Goal: Communication & Community: Answer question/provide support

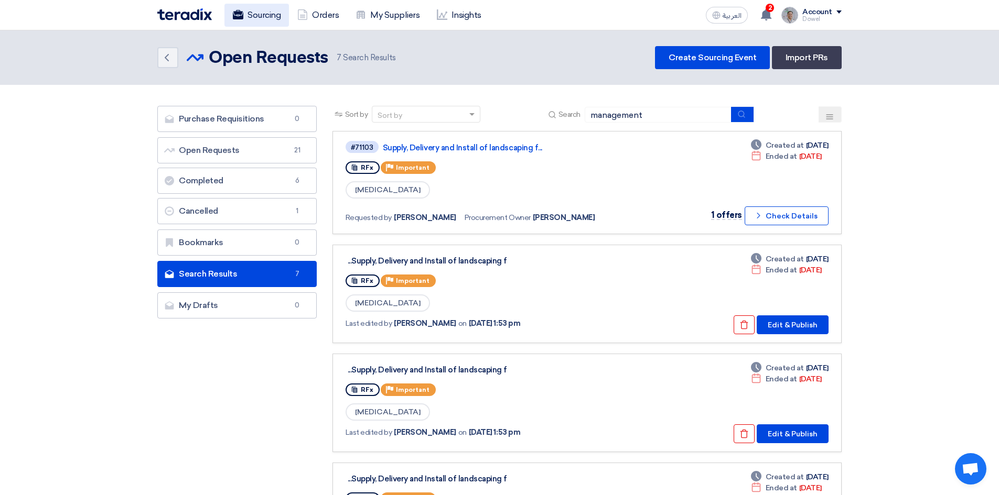
click at [268, 16] on link "Sourcing" at bounding box center [256, 15] width 64 height 23
drag, startPoint x: 663, startPoint y: 114, endPoint x: 559, endPoint y: 121, distance: 104.5
click at [559, 121] on div "Search management" at bounding box center [650, 114] width 208 height 16
click at [462, 78] on header "Back Open Requests Open Requests 7" at bounding box center [499, 57] width 999 height 55
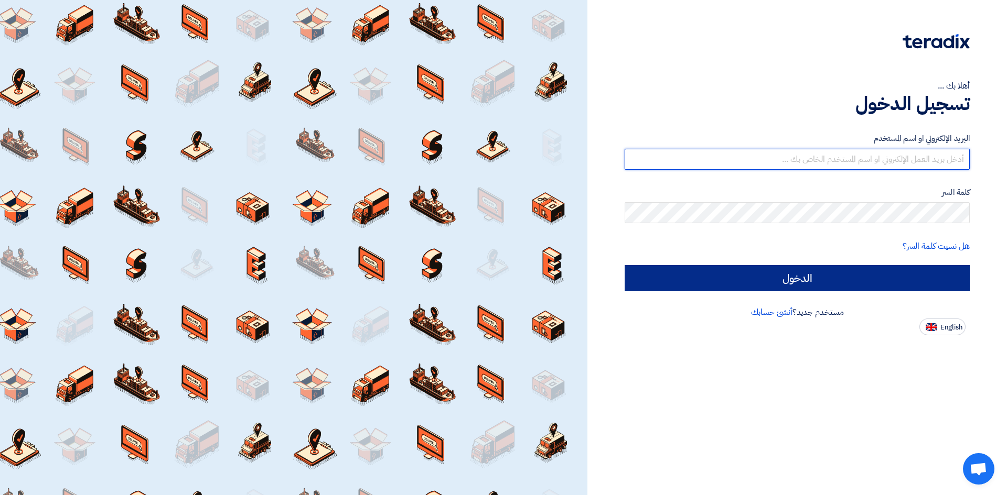
type input "[EMAIL_ADDRESS][PERSON_NAME][DOMAIN_NAME]"
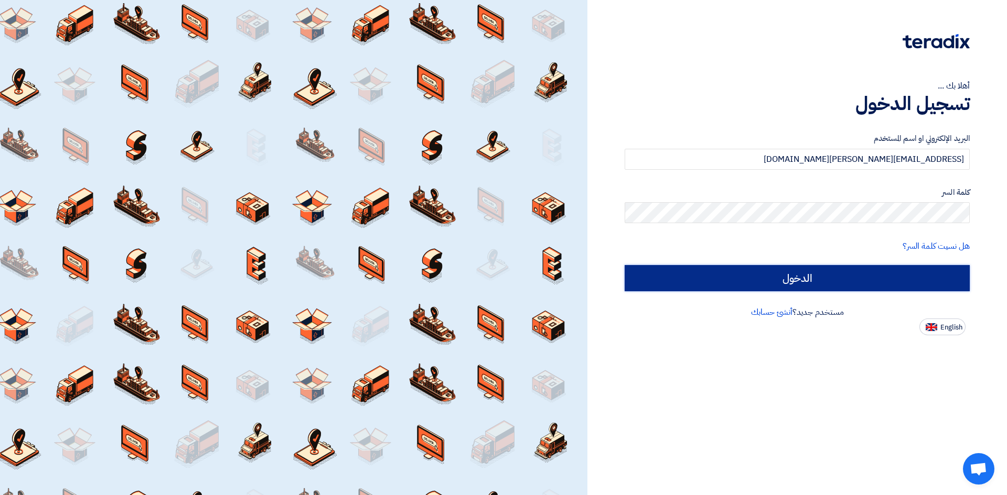
click at [801, 280] on input "الدخول" at bounding box center [796, 278] width 345 height 26
type input "Sign in"
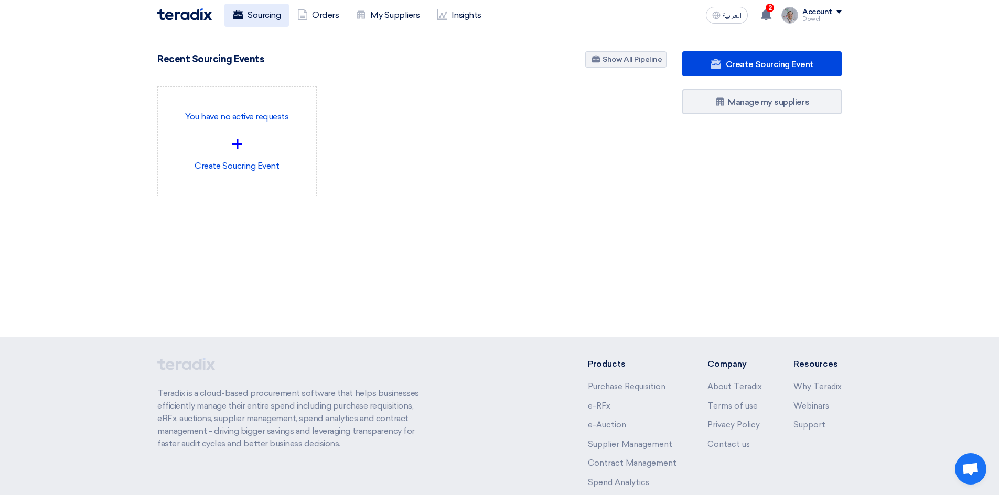
click at [261, 10] on link "Sourcing" at bounding box center [256, 15] width 64 height 23
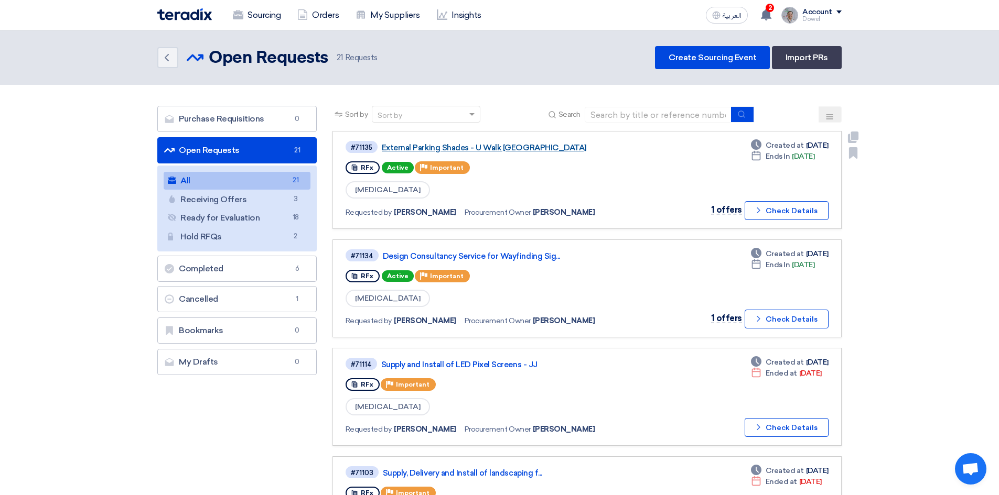
click at [447, 146] on link "External Parking Shades - U Walk [GEOGRAPHIC_DATA]" at bounding box center [513, 147] width 262 height 9
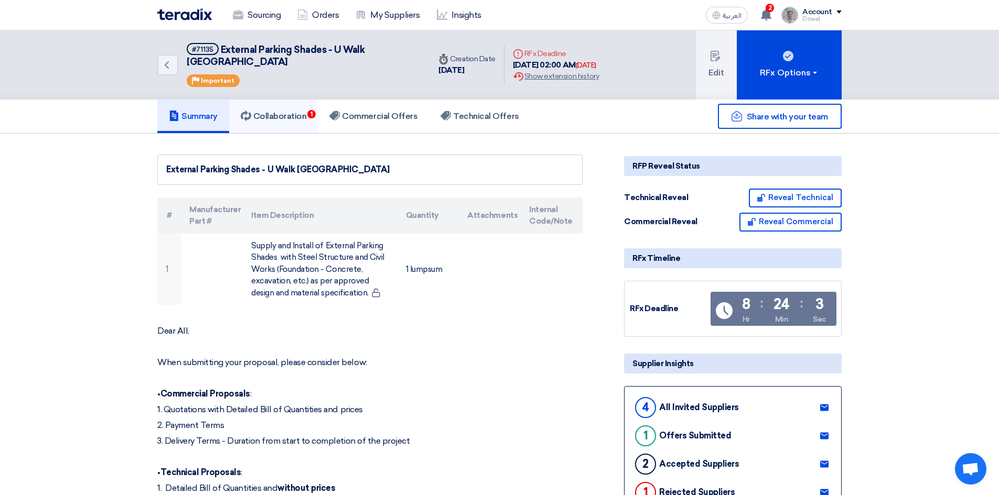
click at [270, 100] on link "Collaboration 1" at bounding box center [273, 117] width 89 height 34
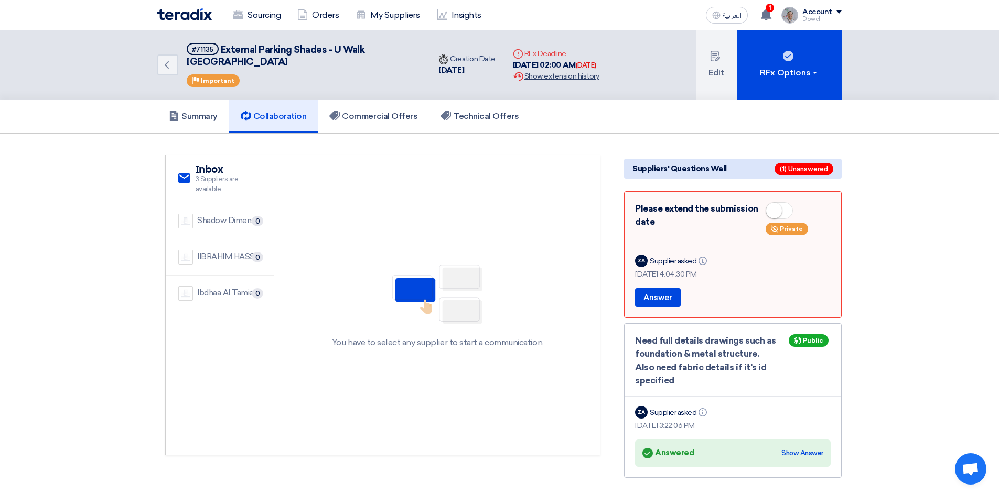
click at [569, 71] on div "Extension History Show extension history" at bounding box center [556, 76] width 86 height 11
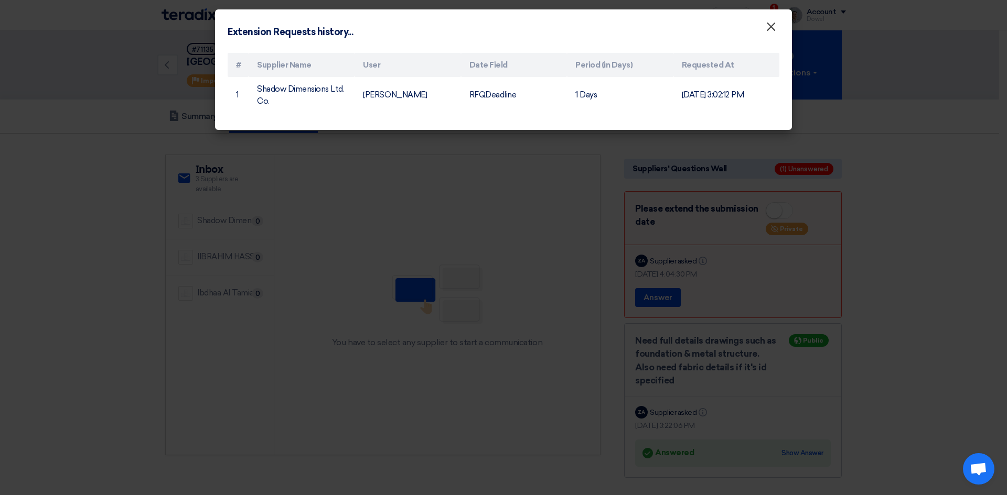
click at [772, 27] on span "×" at bounding box center [770, 29] width 10 height 21
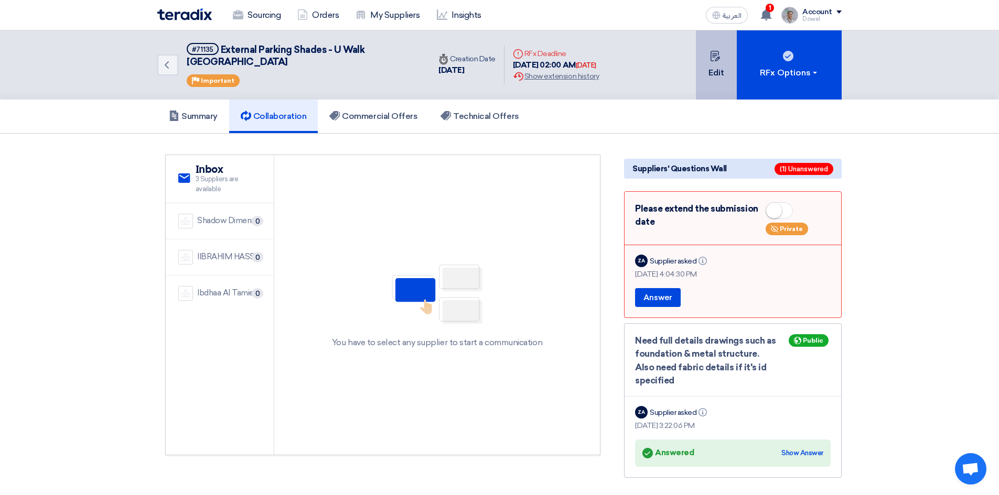
click at [716, 60] on button "Edit" at bounding box center [716, 64] width 41 height 69
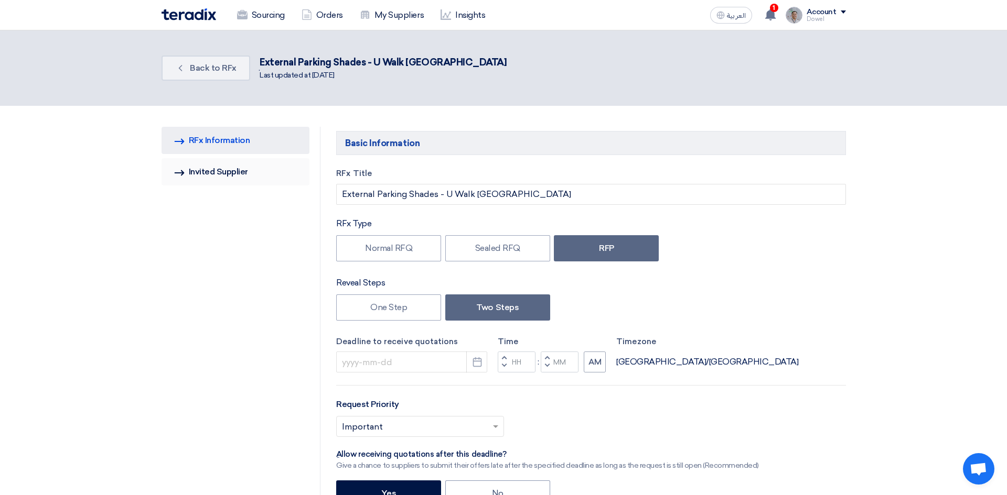
type input "[DATE]"
type input "02"
type input "00"
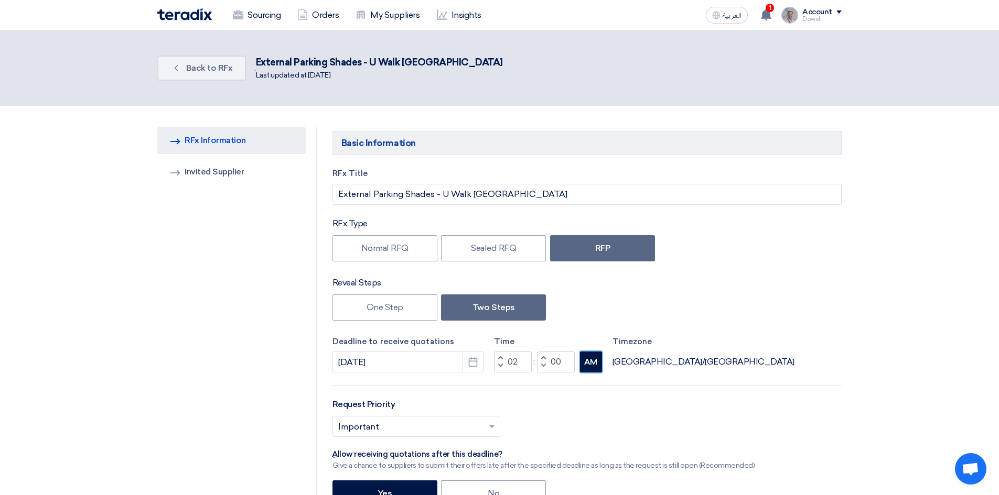
click at [592, 363] on button "AM" at bounding box center [591, 362] width 22 height 21
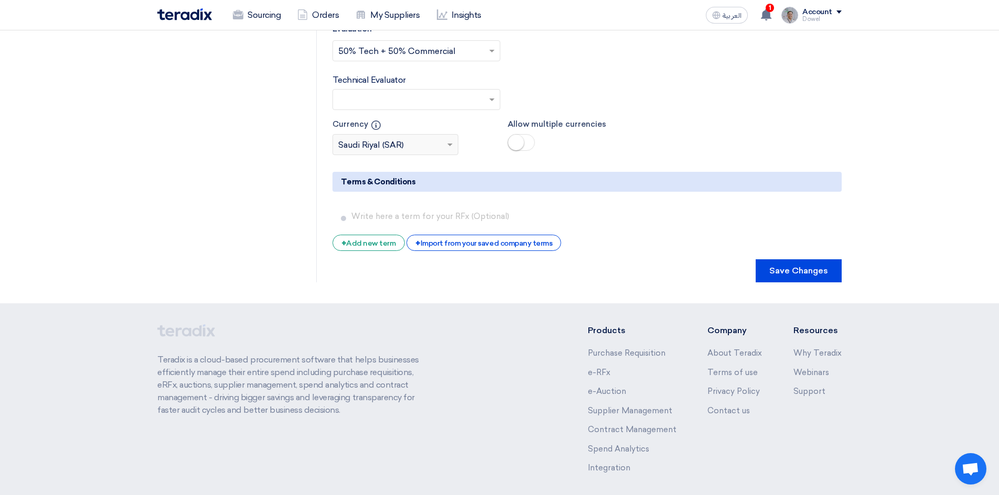
scroll to position [1808, 0]
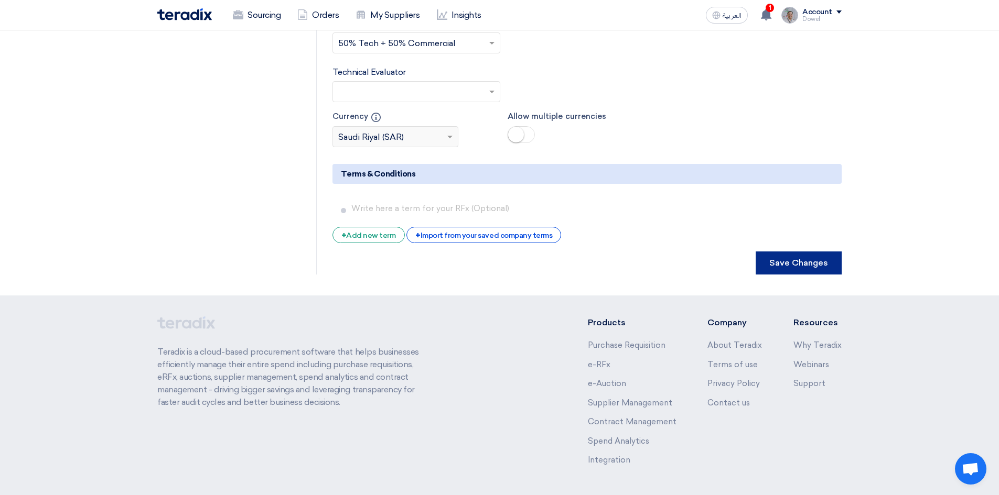
click at [806, 252] on button "Save Changes" at bounding box center [798, 263] width 86 height 23
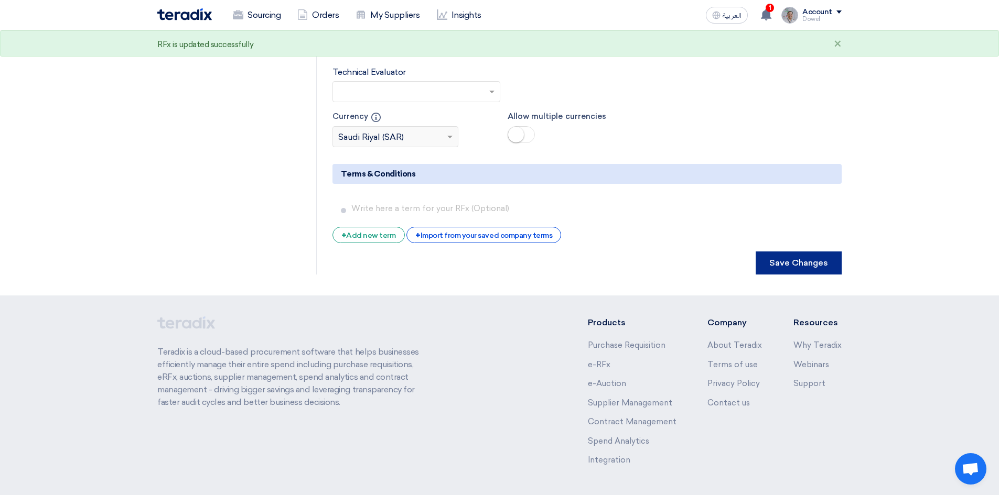
scroll to position [0, 0]
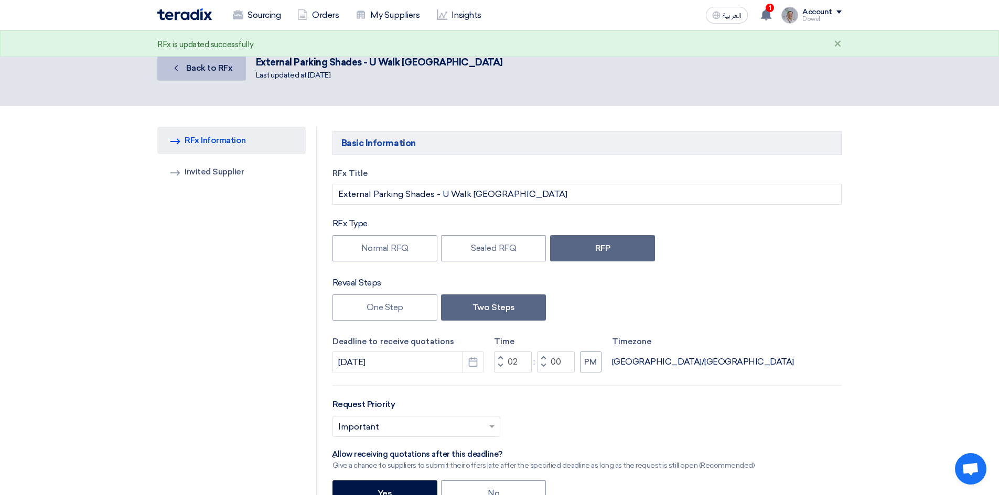
click at [197, 74] on link "Back Back to RFx" at bounding box center [201, 68] width 89 height 25
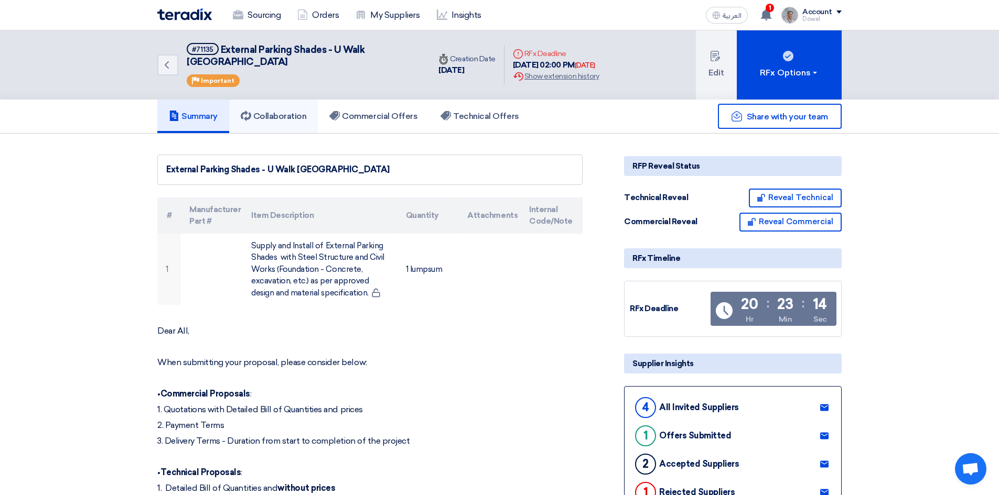
click at [288, 113] on link "Collaboration" at bounding box center [273, 117] width 89 height 34
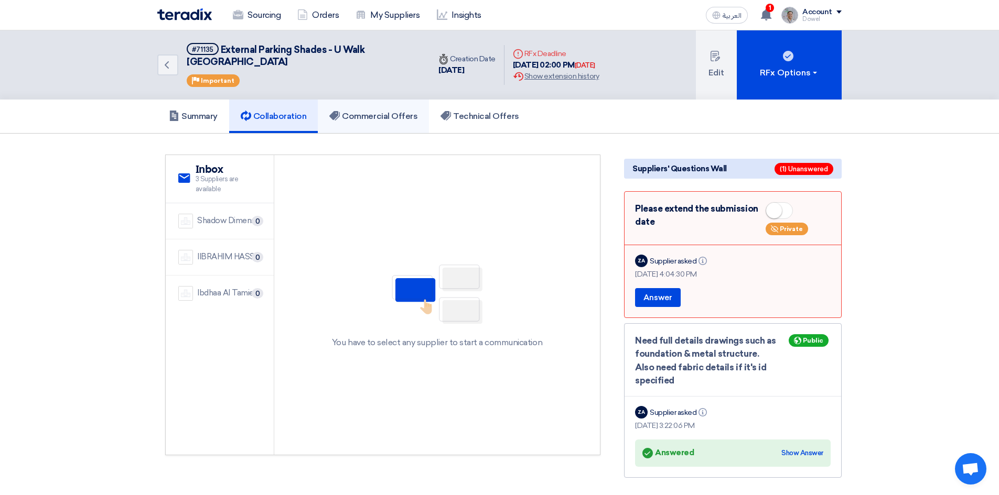
click at [370, 111] on h5 "Commercial Offers" at bounding box center [373, 116] width 88 height 10
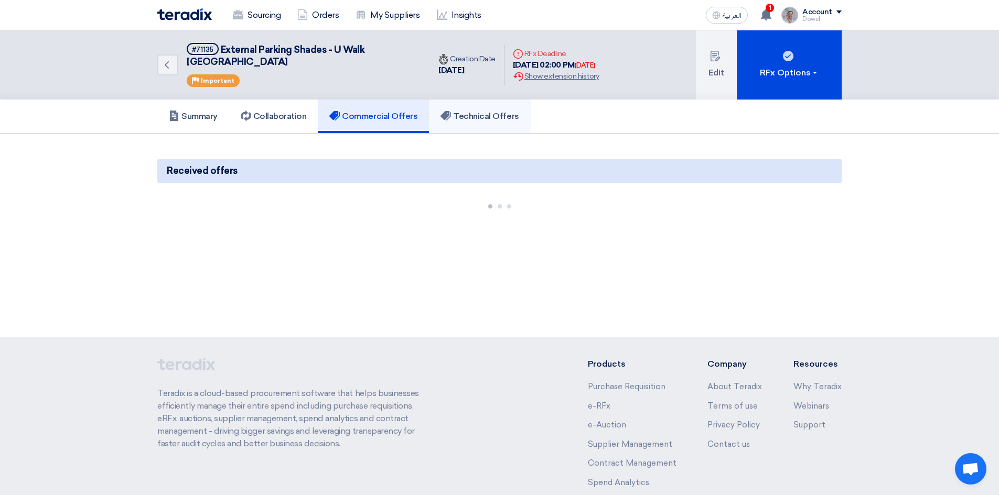
click at [491, 111] on h5 "Technical Offers" at bounding box center [479, 116] width 78 height 10
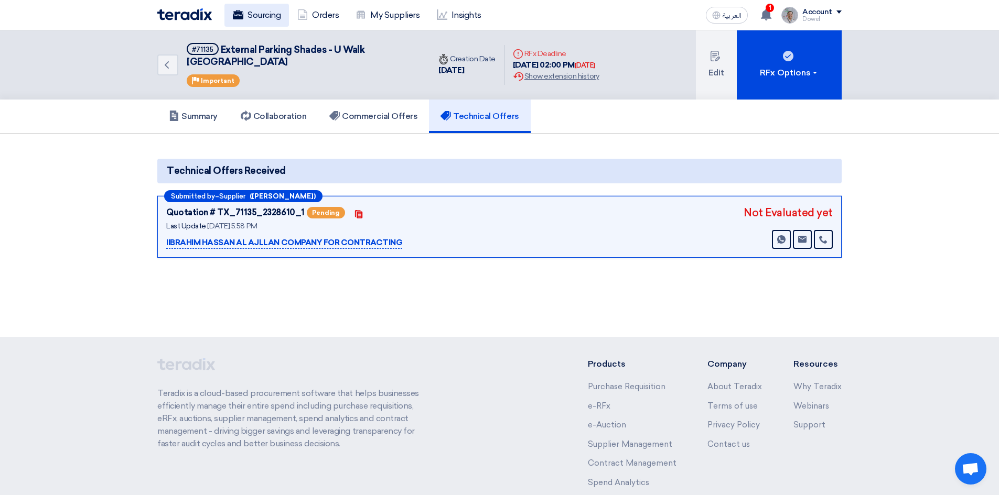
click at [257, 16] on link "Sourcing" at bounding box center [256, 15] width 64 height 23
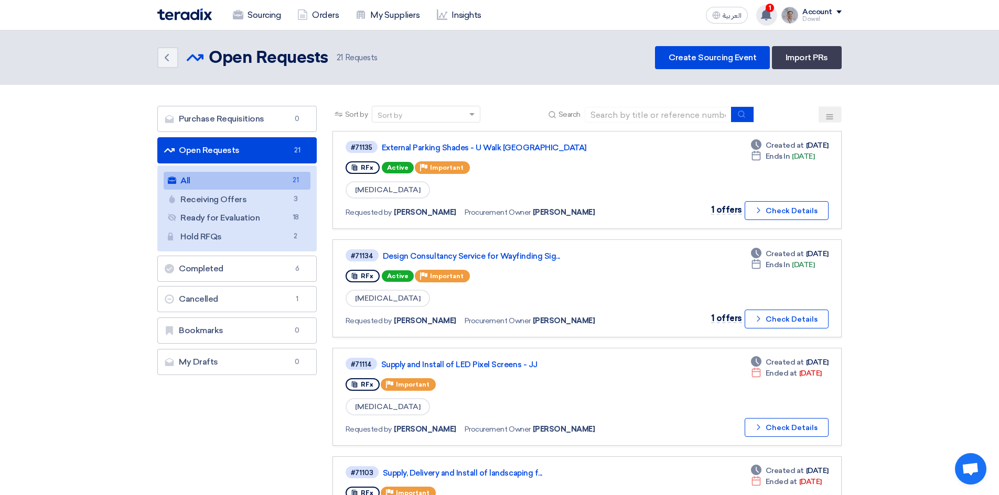
click at [769, 15] on use at bounding box center [766, 15] width 10 height 12
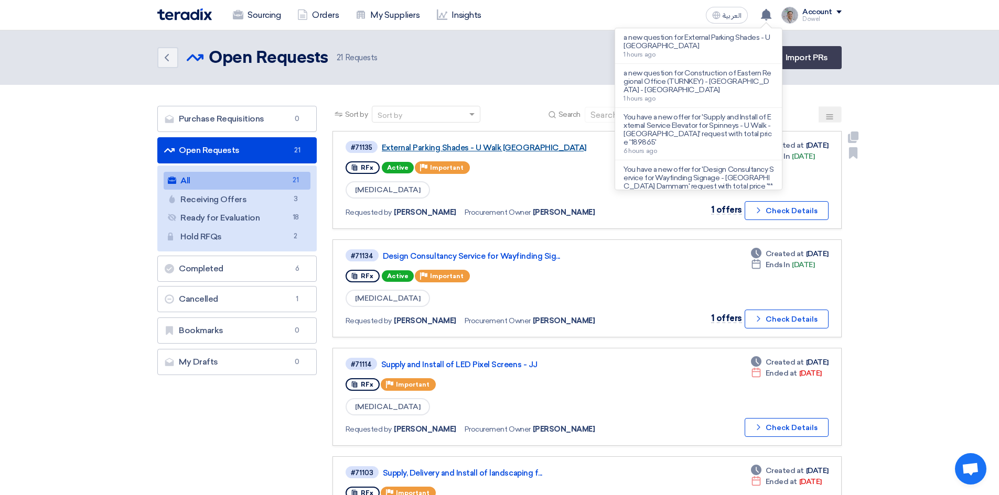
click at [424, 147] on link "External Parking Shades - U Walk [GEOGRAPHIC_DATA]" at bounding box center [513, 147] width 262 height 9
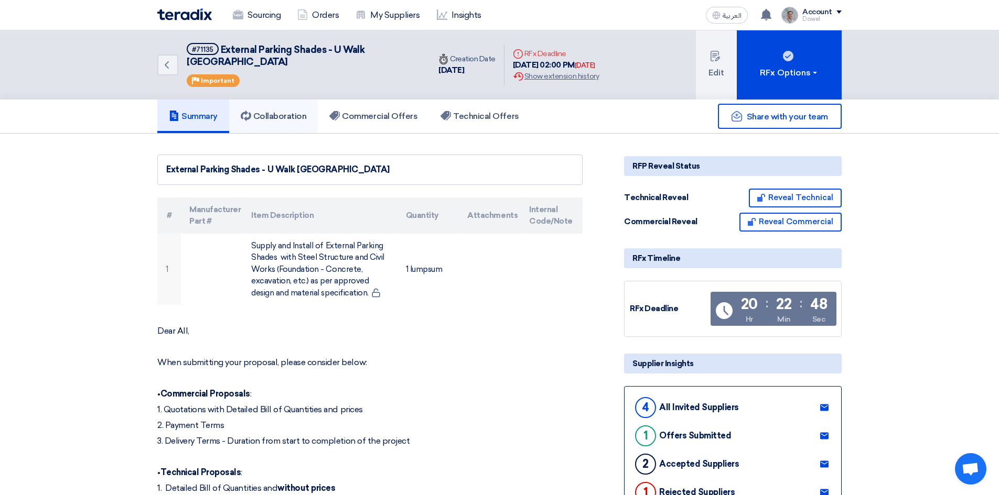
click at [280, 111] on h5 "Collaboration" at bounding box center [274, 116] width 66 height 10
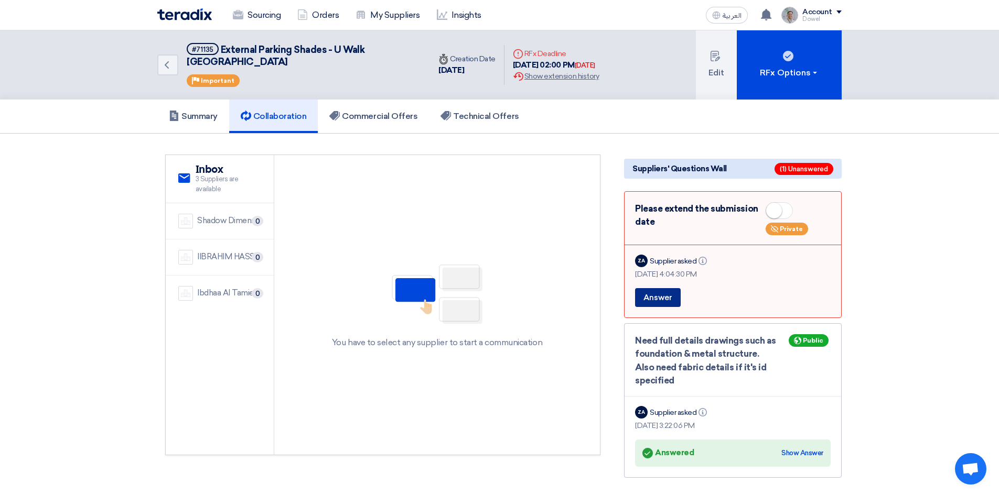
click at [665, 288] on button "Answer" at bounding box center [658, 297] width 46 height 19
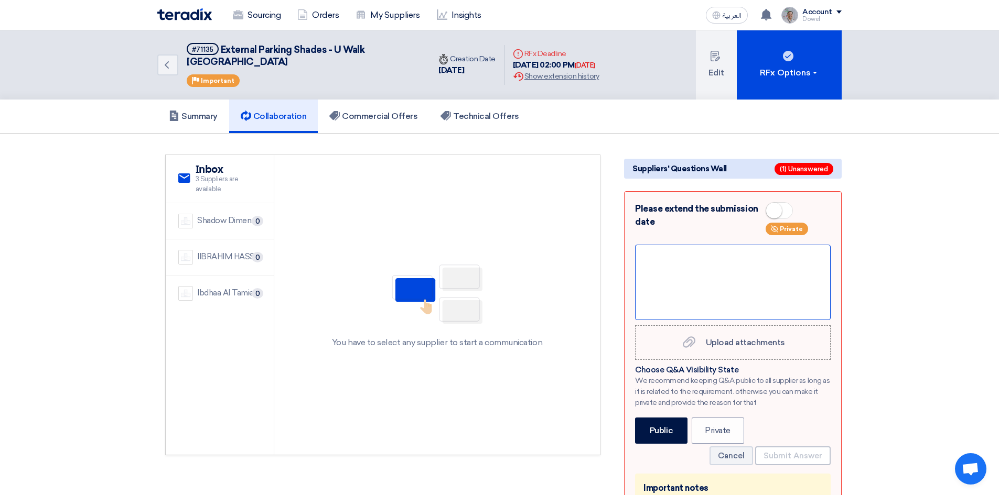
click at [668, 251] on div at bounding box center [733, 282] width 196 height 75
click at [520, 49] on icon "Deadline" at bounding box center [518, 54] width 10 height 10
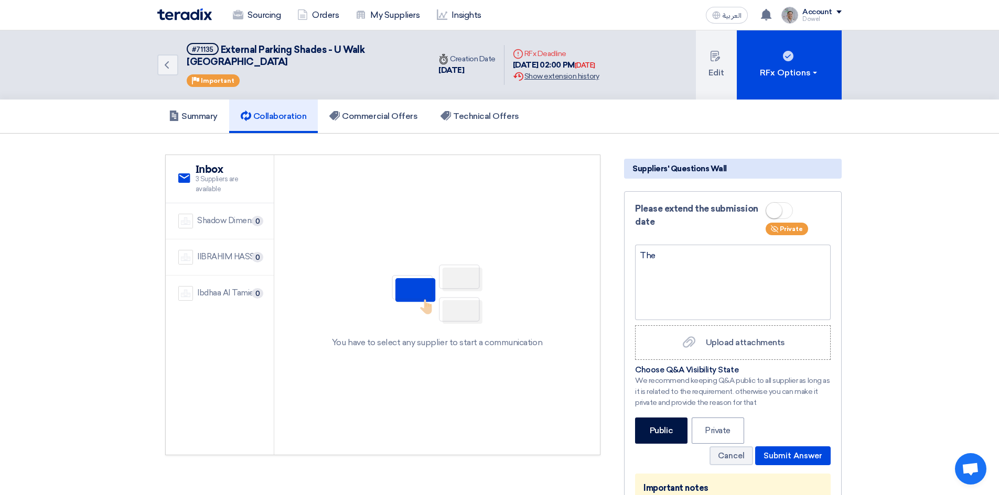
click at [548, 71] on div "Extension History Show extension history" at bounding box center [556, 76] width 86 height 11
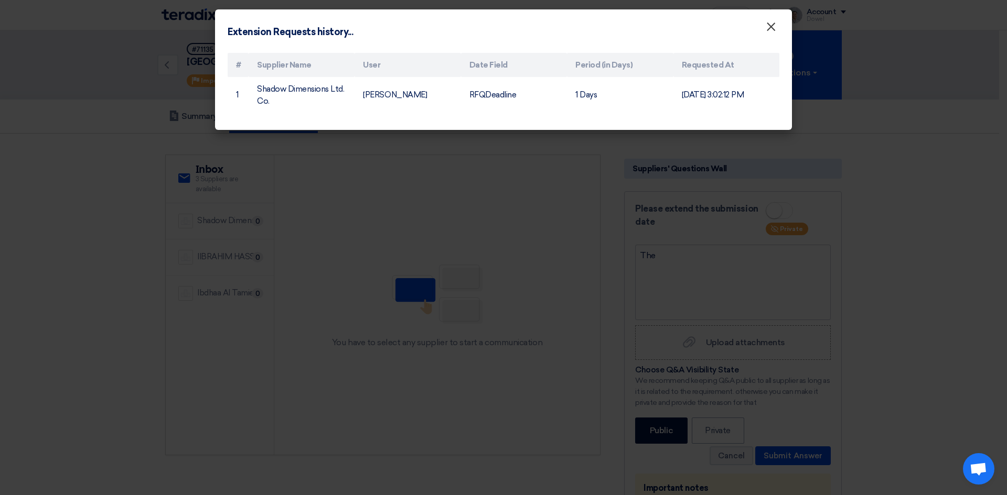
drag, startPoint x: 769, startPoint y: 34, endPoint x: 758, endPoint y: 78, distance: 45.8
click at [769, 34] on span "×" at bounding box center [770, 29] width 10 height 21
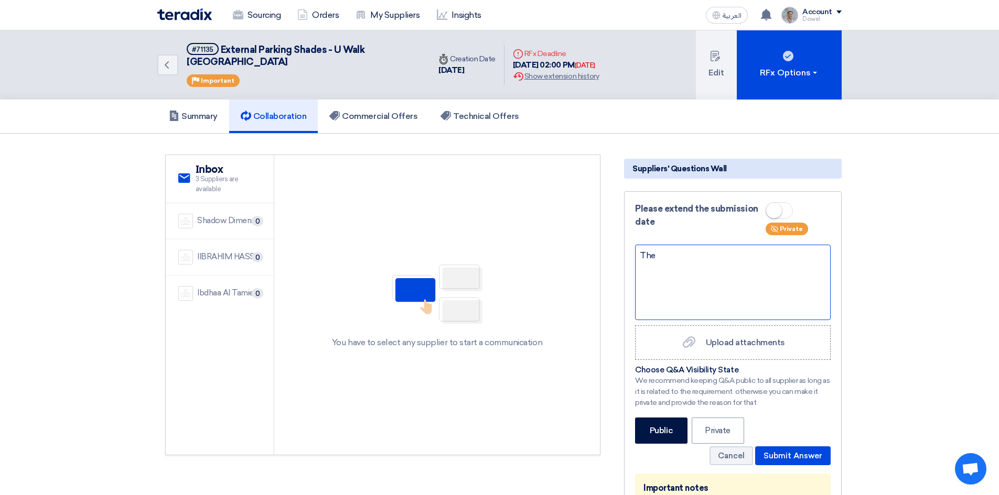
click at [671, 253] on div "The" at bounding box center [733, 282] width 196 height 75
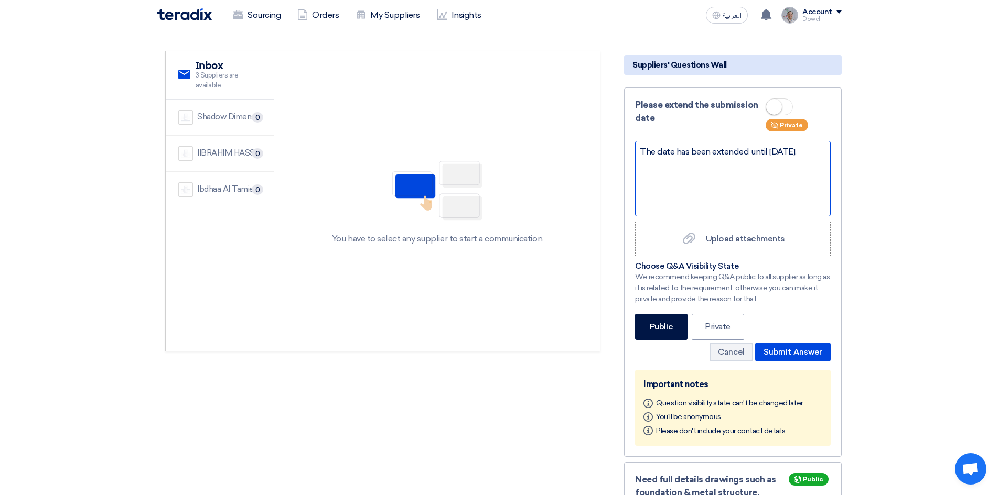
scroll to position [105, 0]
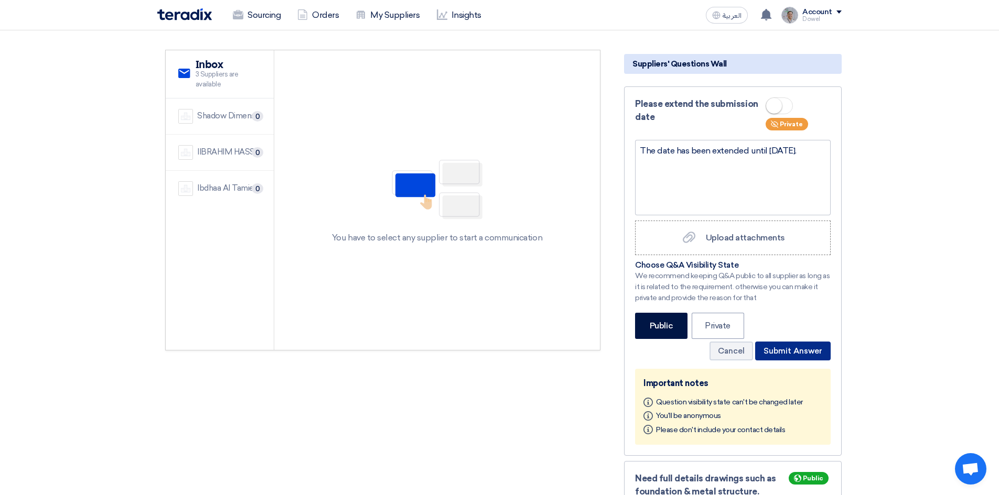
click at [791, 342] on button "Submit Answer" at bounding box center [792, 351] width 75 height 19
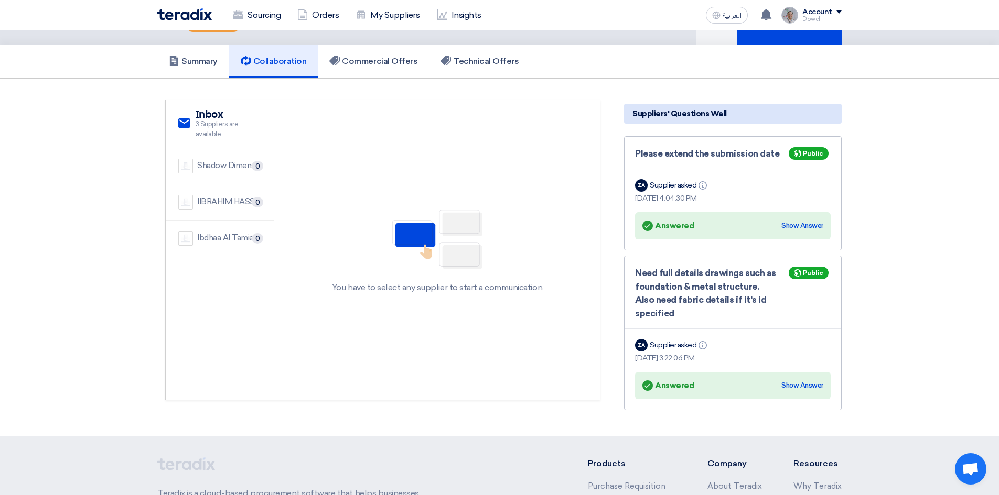
scroll to position [0, 0]
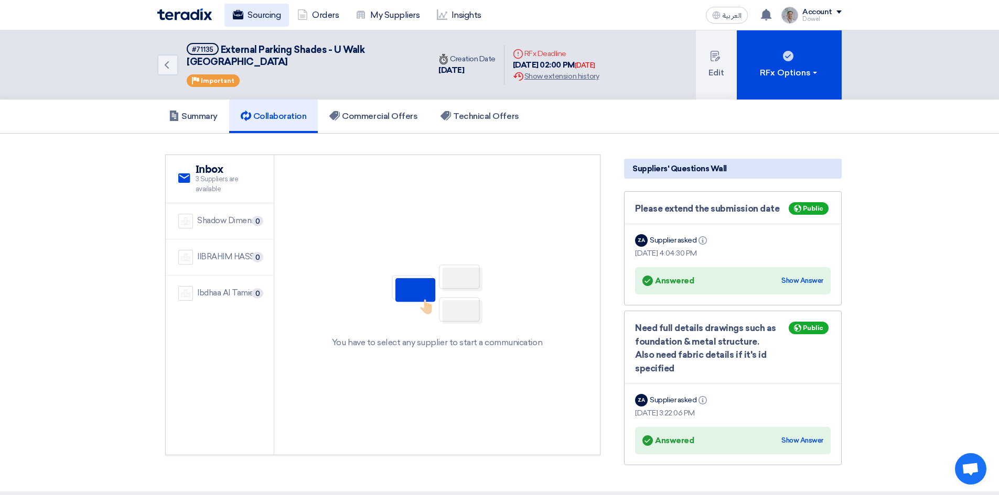
click at [261, 21] on link "Sourcing" at bounding box center [256, 15] width 64 height 23
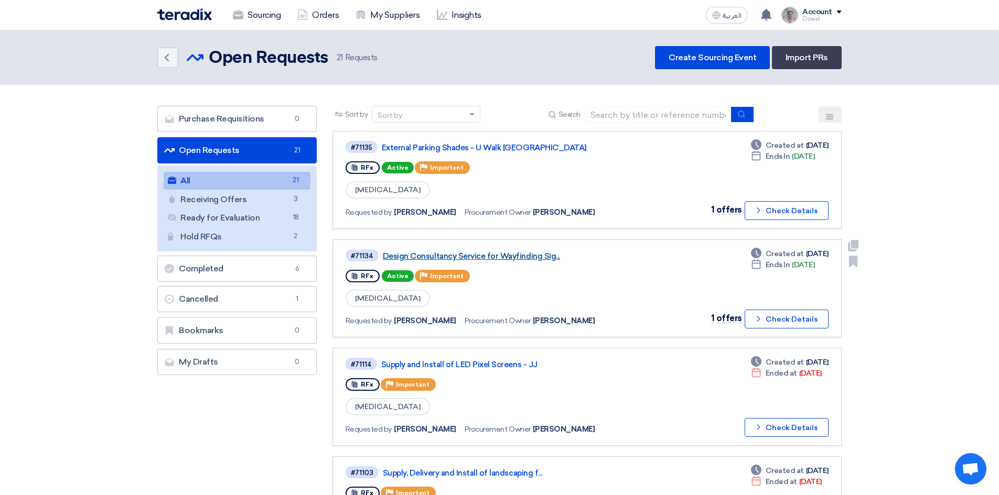
click at [516, 257] on link "Design Consultancy Service for Wayfinding Sig..." at bounding box center [514, 256] width 262 height 9
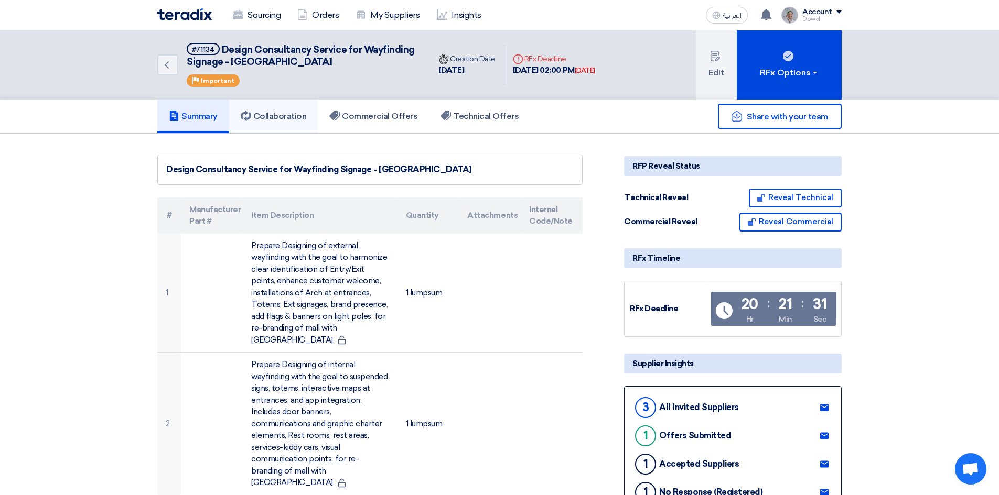
click at [280, 121] on link "Collaboration" at bounding box center [273, 117] width 89 height 34
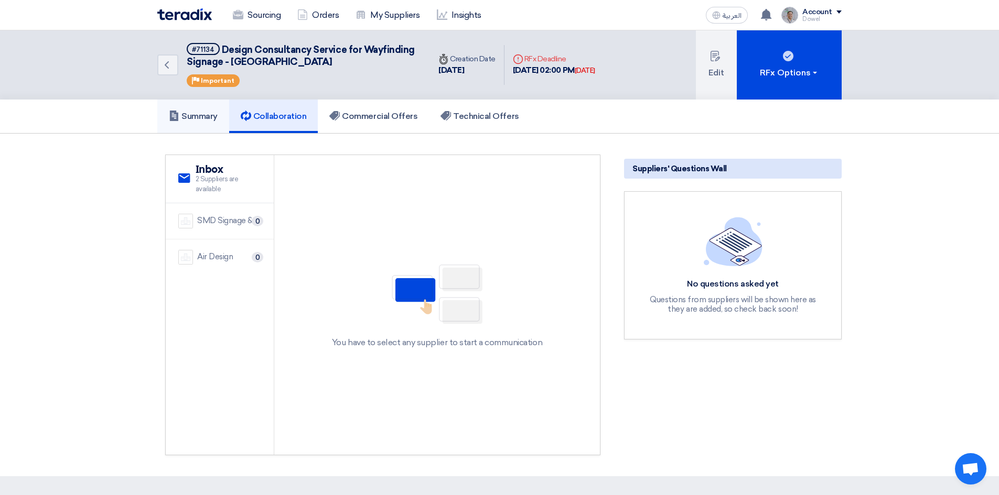
click at [200, 113] on h5 "Summary" at bounding box center [193, 116] width 49 height 10
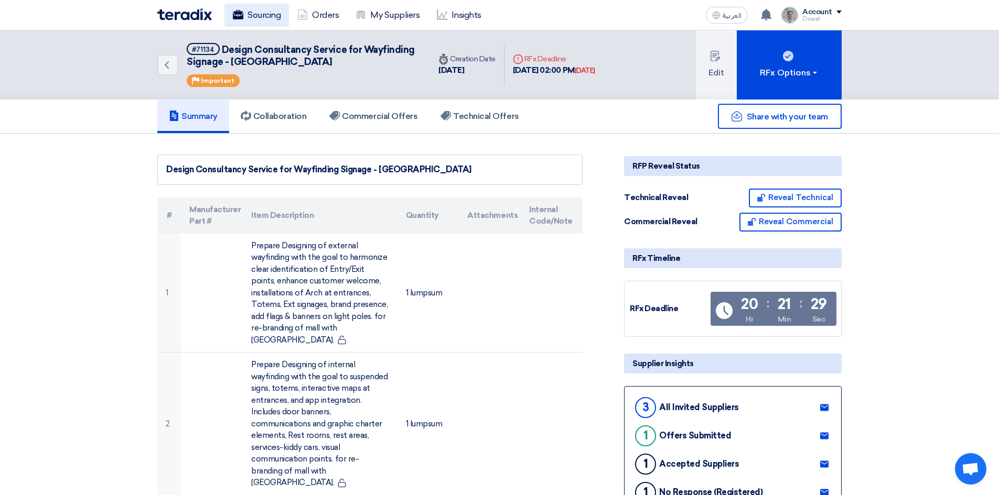
click at [253, 20] on link "Sourcing" at bounding box center [256, 15] width 64 height 23
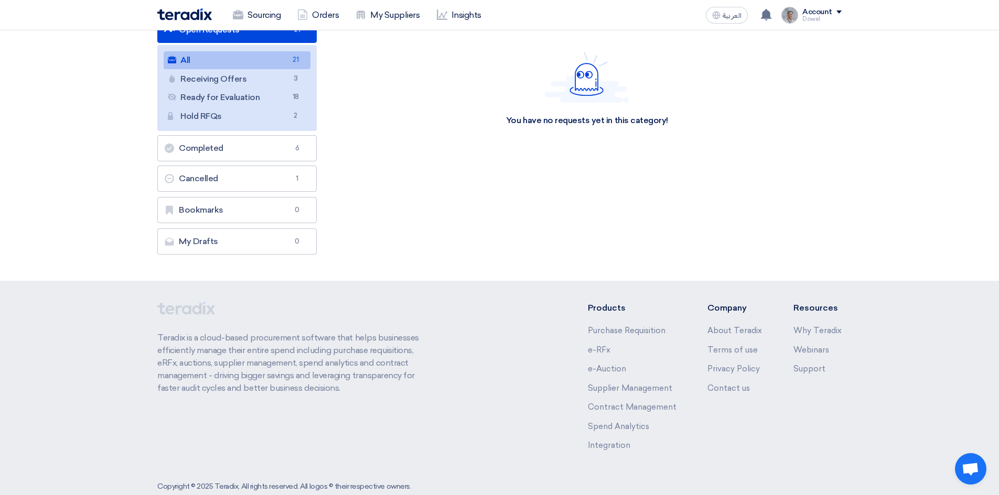
scroll to position [144, 0]
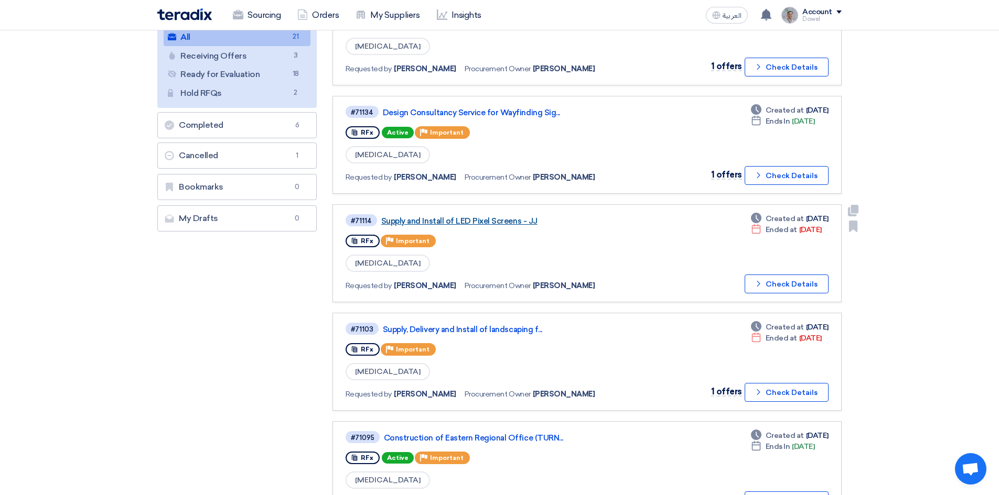
click at [454, 217] on link "Supply and Install of LED Pixel Screens - JJ" at bounding box center [512, 221] width 262 height 9
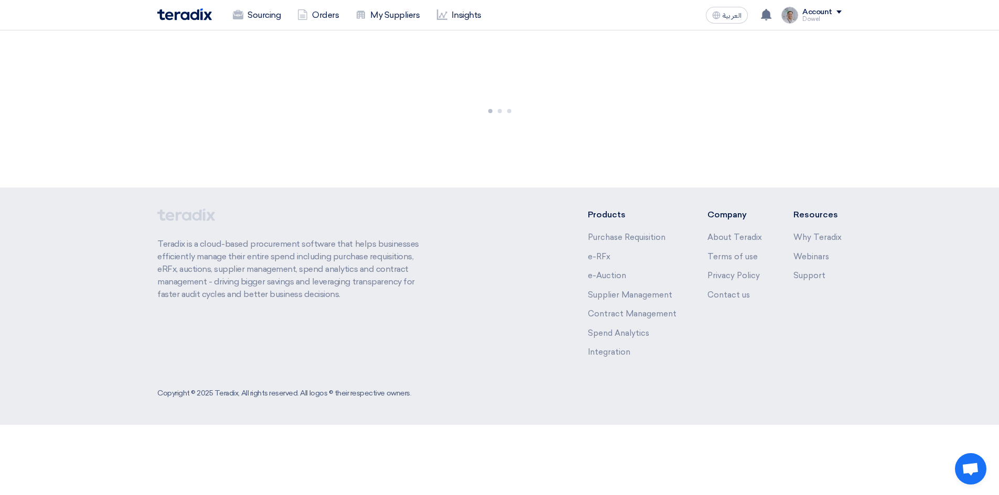
scroll to position [0, 0]
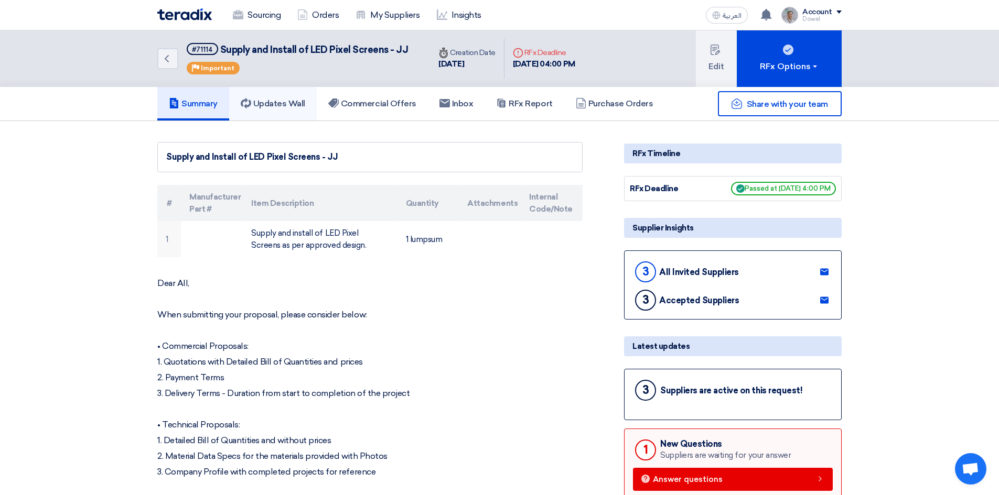
click at [285, 110] on link "Updates Wall" at bounding box center [273, 104] width 88 height 34
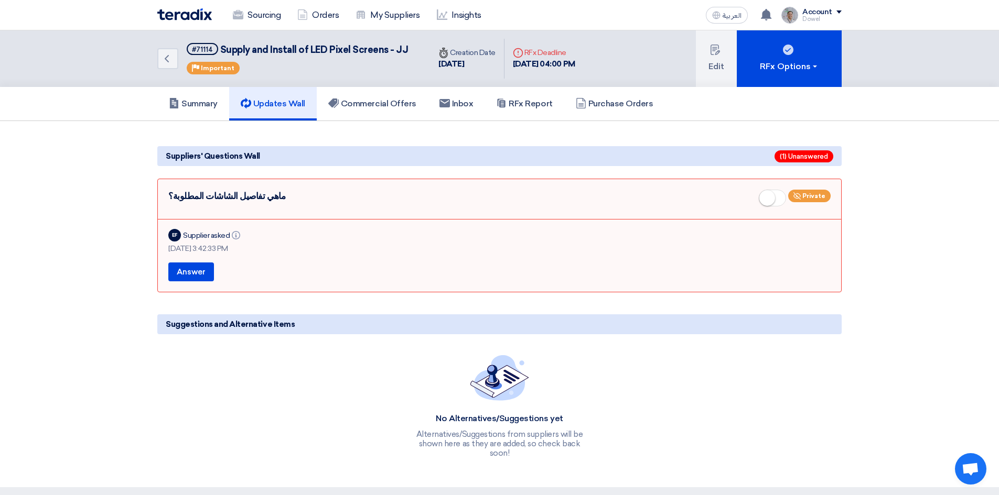
drag, startPoint x: 265, startPoint y: 196, endPoint x: 163, endPoint y: 199, distance: 101.8
click at [163, 199] on div "ماهي تفاصيل الشاشات المطلوبة؟ Private EF Supplier asked Info [DATE] 3:42:33 PM …" at bounding box center [499, 236] width 684 height 114
copy div "ماهي تفاصيل الشاشات المطلوبة؟"
click at [194, 268] on button "Answer" at bounding box center [191, 272] width 46 height 19
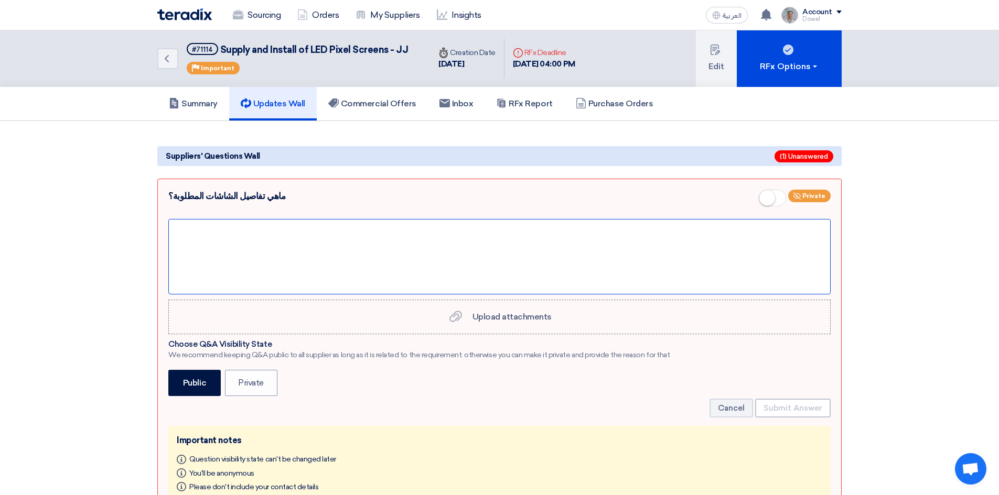
click at [258, 237] on div at bounding box center [499, 256] width 662 height 75
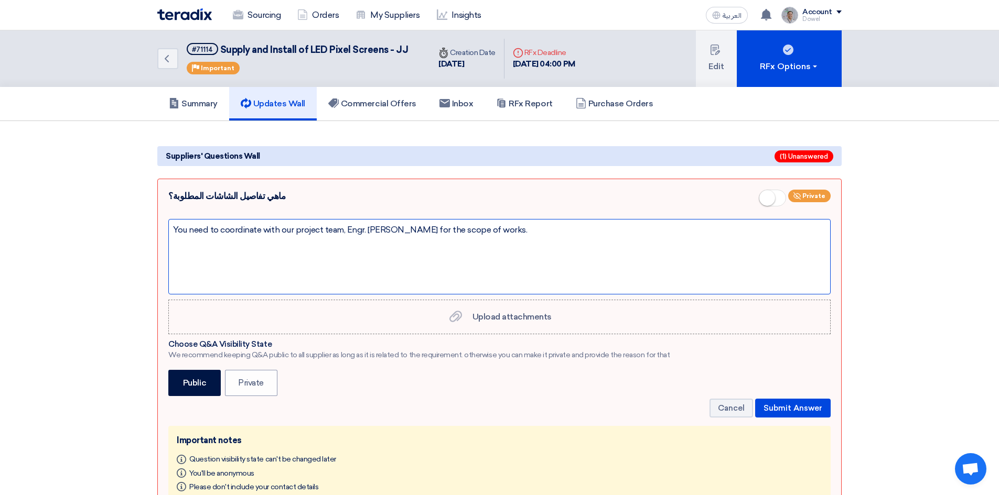
click at [406, 230] on div "You need to coordinate with our project team, Engr. [PERSON_NAME] for the scope…" at bounding box center [499, 256] width 662 height 75
drag, startPoint x: 419, startPoint y: 234, endPoint x: 403, endPoint y: 254, distance: 26.0
click at [405, 254] on div "You need to coordinate with our project team, Engr. [PERSON_NAME] for the scope…" at bounding box center [499, 256] width 662 height 75
click at [520, 229] on div "You need to coordinate with our project team, Engr. [PERSON_NAME] for the scope…" at bounding box center [499, 256] width 662 height 75
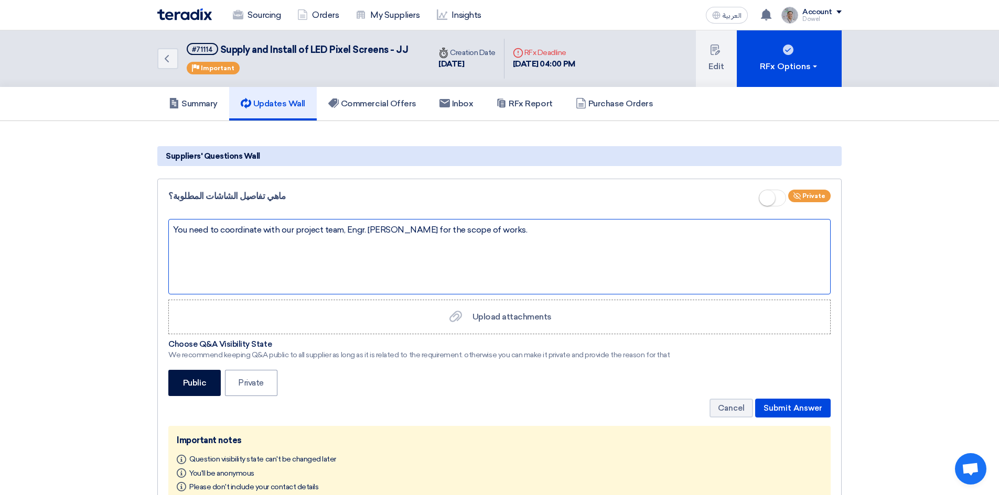
click at [430, 232] on div "You need to coordinate with our project team, Engr. [PERSON_NAME] for the scope…" at bounding box center [499, 256] width 662 height 75
click at [582, 230] on div "You need to coordinate with our project team, Engr. [PERSON_NAME] ([PHONE_NUMBE…" at bounding box center [499, 256] width 662 height 75
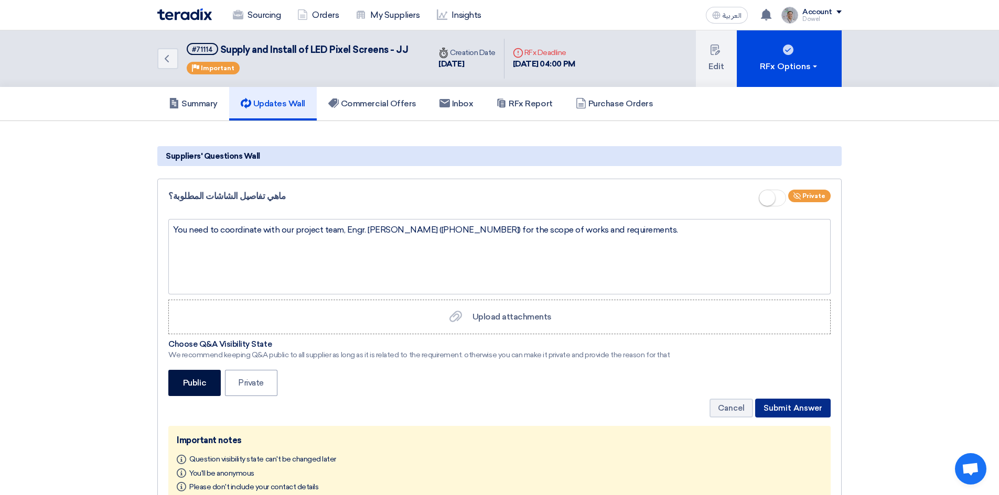
click at [791, 410] on button "Submit Answer" at bounding box center [792, 408] width 75 height 19
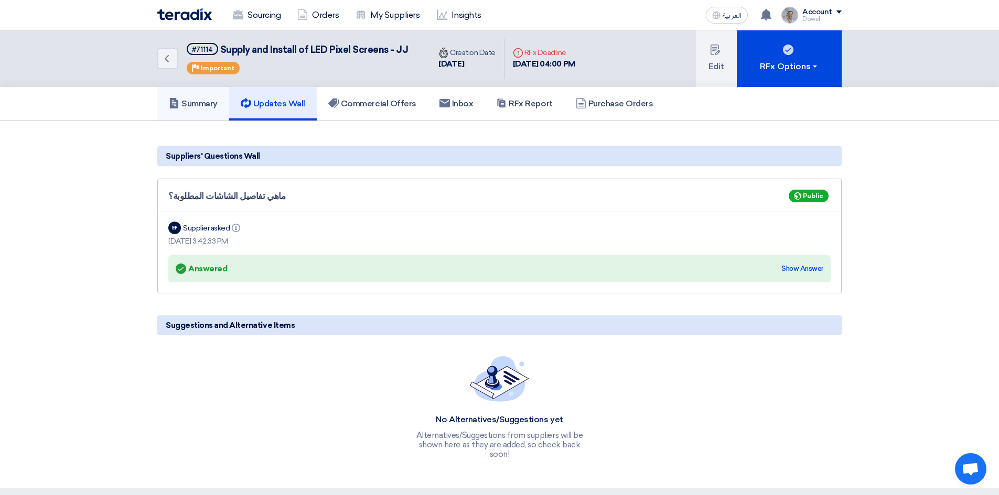
drag, startPoint x: 203, startPoint y: 105, endPoint x: 199, endPoint y: 109, distance: 5.6
click at [203, 105] on h5 "Summary" at bounding box center [193, 104] width 49 height 10
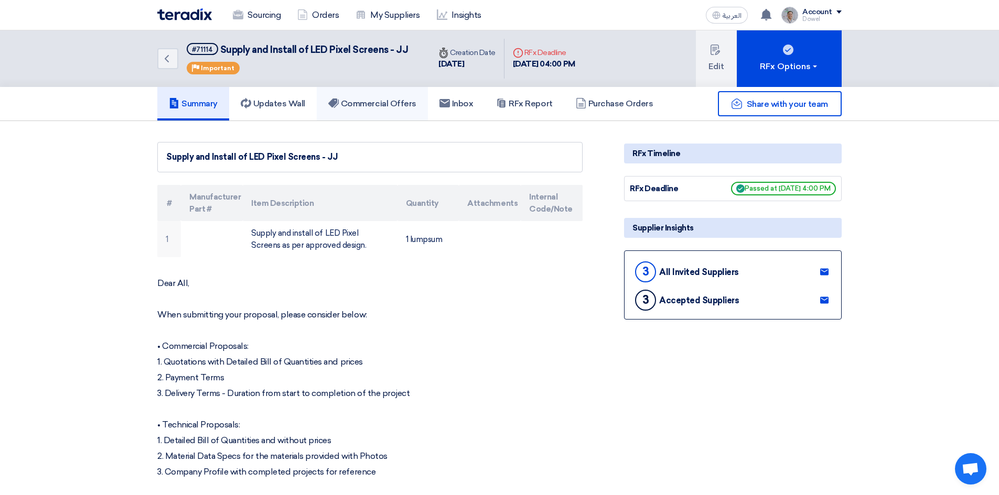
click at [390, 100] on h5 "Commercial Offers" at bounding box center [372, 104] width 88 height 10
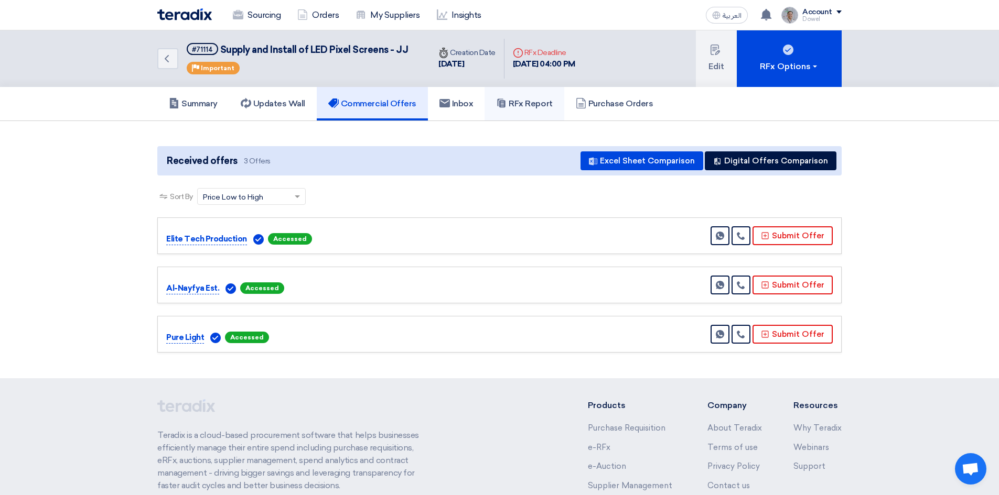
click at [513, 104] on h5 "RFx Report" at bounding box center [524, 104] width 56 height 10
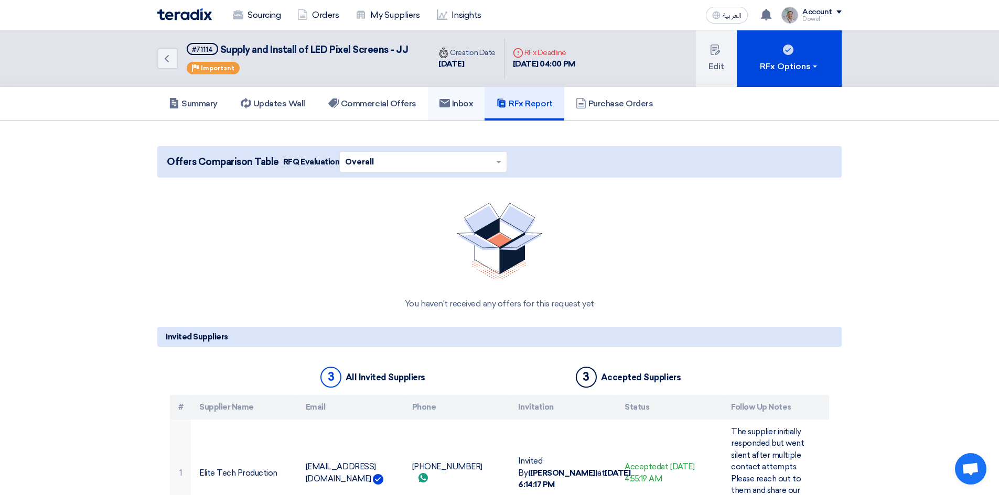
click at [453, 105] on h5 "Inbox" at bounding box center [456, 104] width 34 height 10
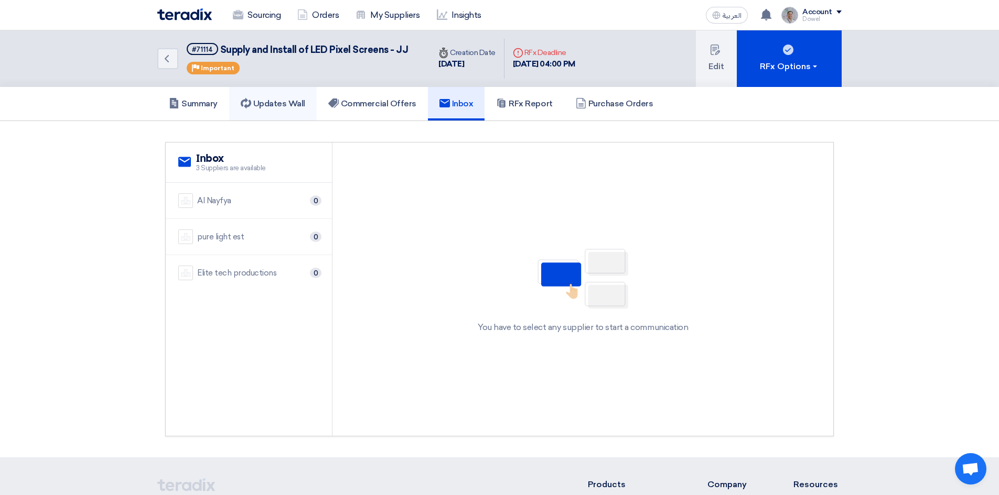
click at [264, 99] on h5 "Updates Wall" at bounding box center [273, 104] width 64 height 10
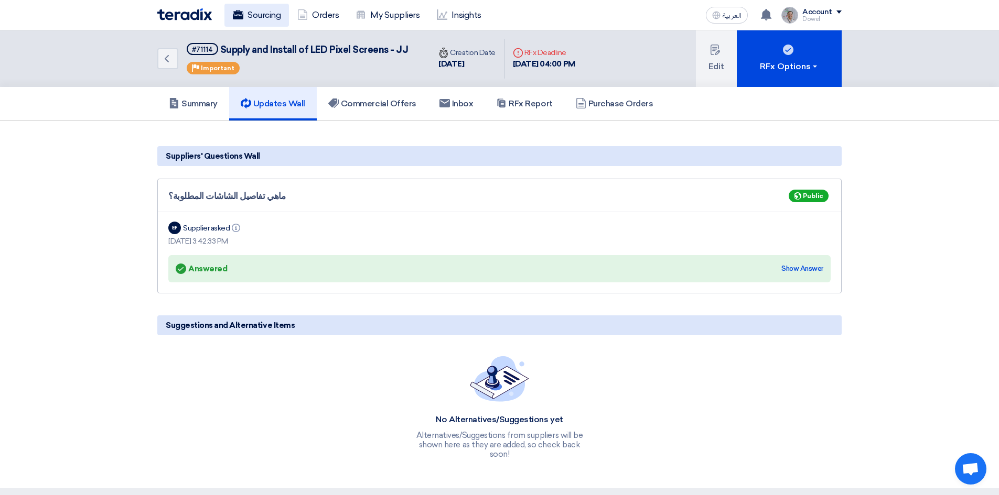
click at [261, 13] on link "Sourcing" at bounding box center [256, 15] width 64 height 23
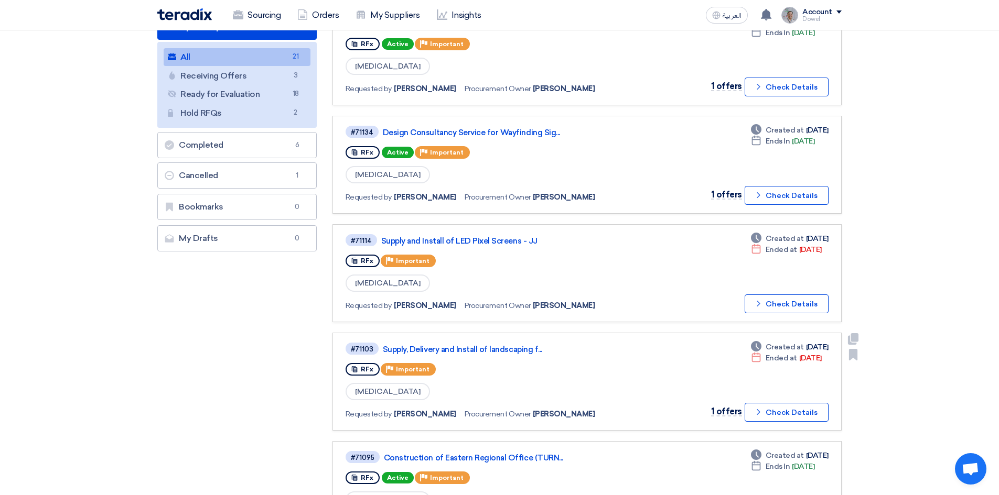
scroll to position [157, 0]
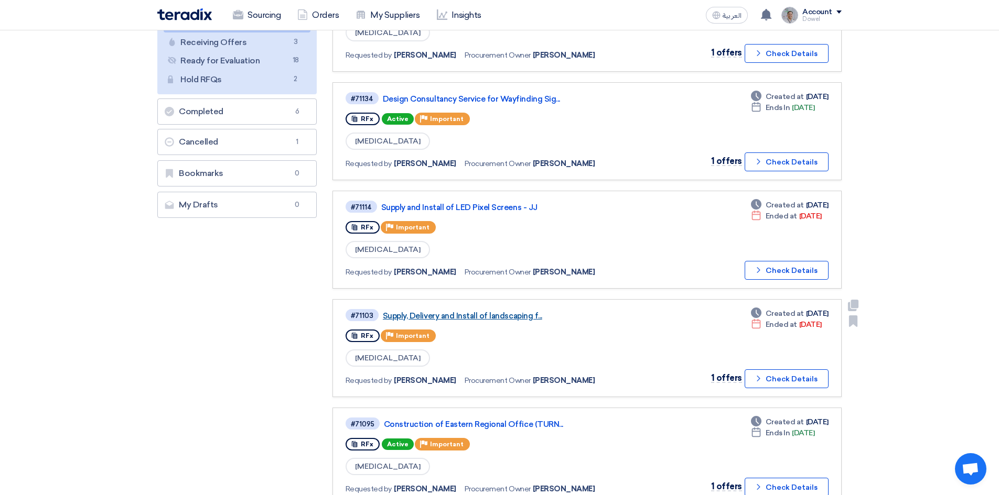
click at [492, 317] on link "Supply, Delivery and Install of landscaping f..." at bounding box center [514, 315] width 262 height 9
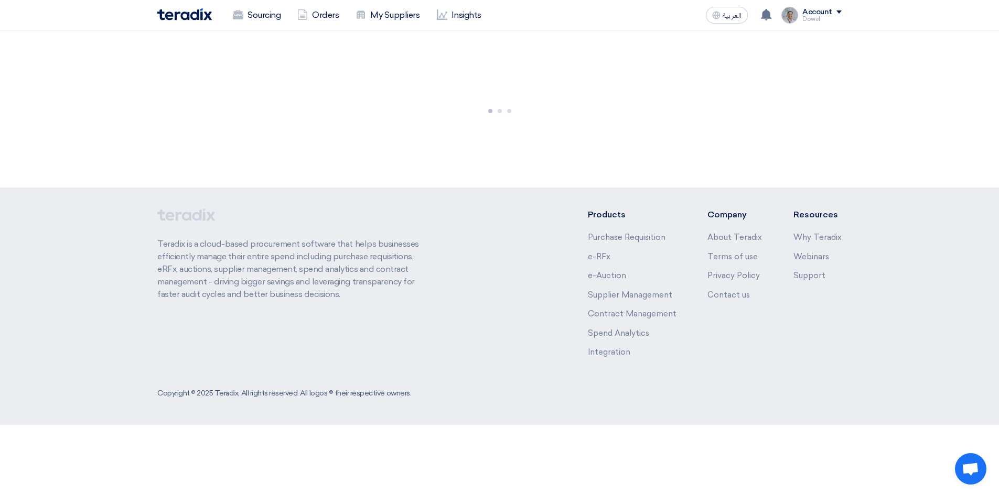
scroll to position [0, 0]
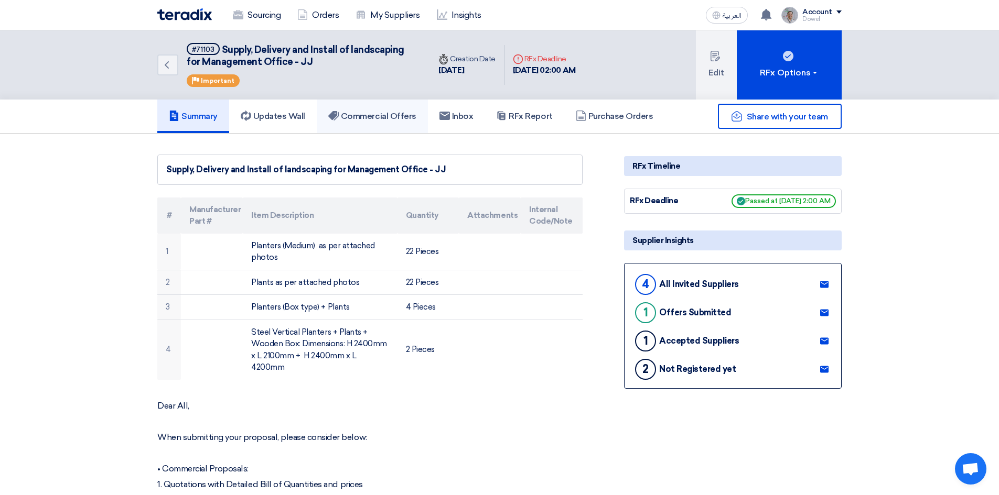
click at [385, 107] on link "Commercial Offers" at bounding box center [372, 117] width 111 height 34
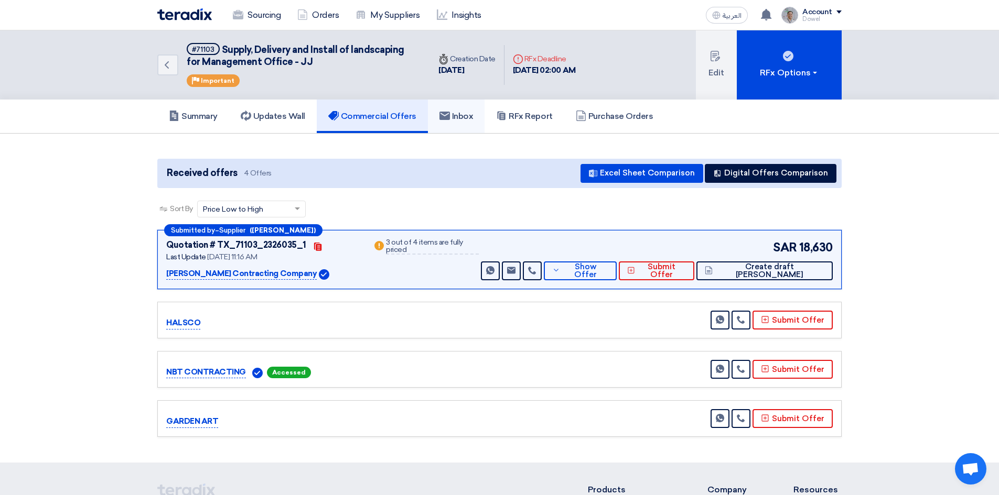
click at [473, 115] on h5 "Inbox" at bounding box center [456, 116] width 34 height 10
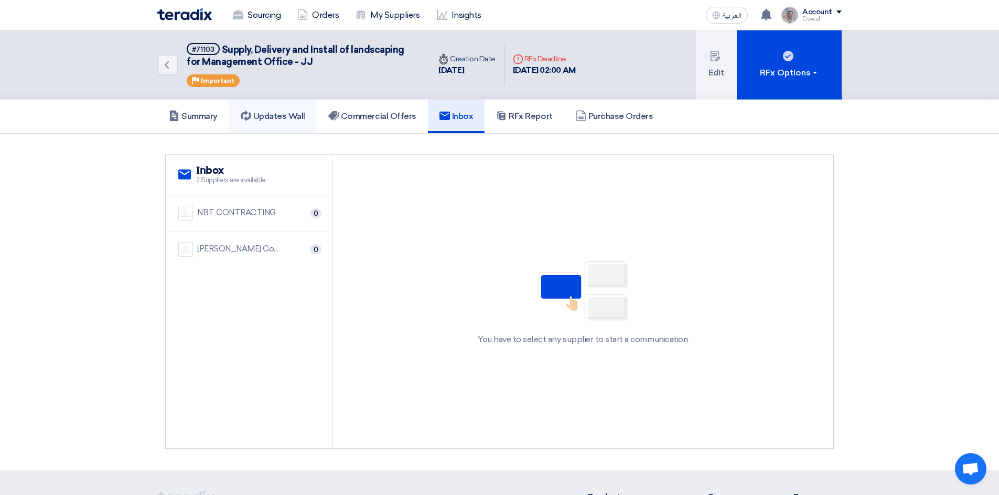
click at [284, 119] on h5 "Updates Wall" at bounding box center [273, 116] width 64 height 10
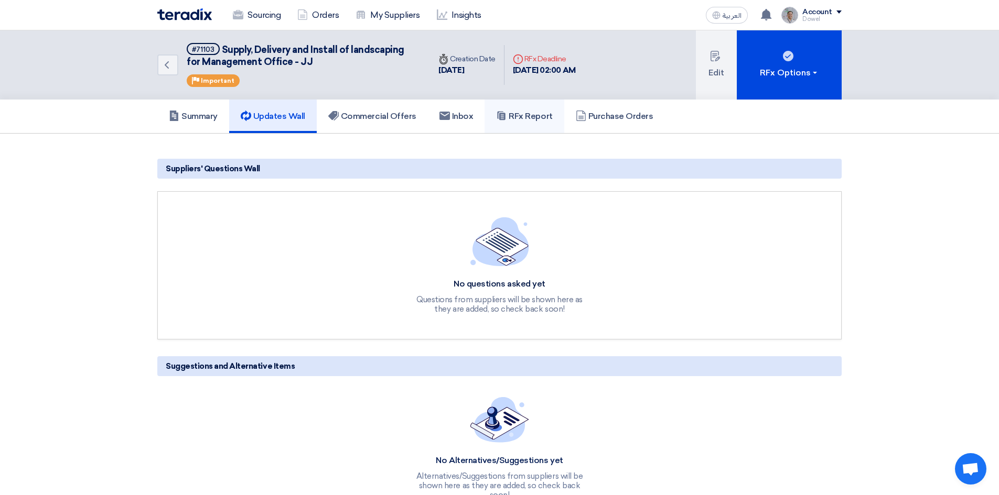
click at [522, 122] on link "RFx Report" at bounding box center [523, 117] width 79 height 34
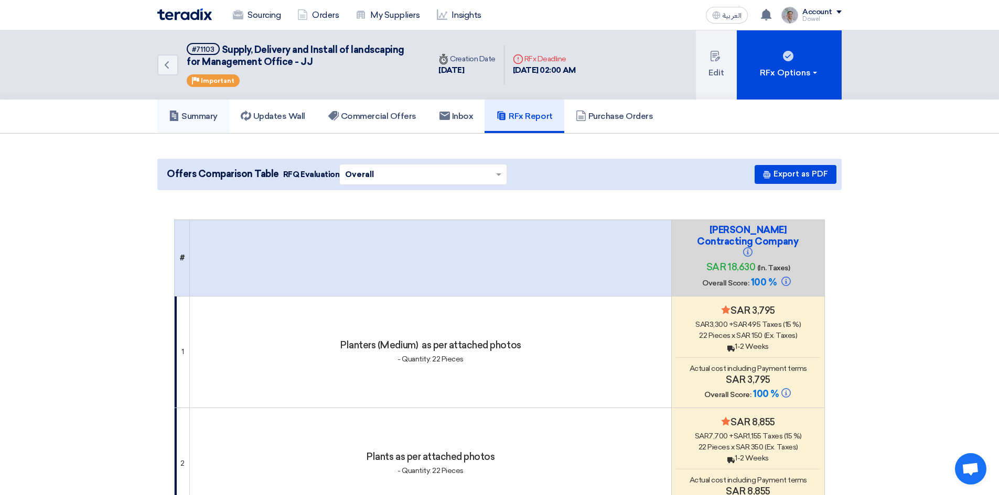
click at [197, 107] on link "Summary" at bounding box center [193, 117] width 72 height 34
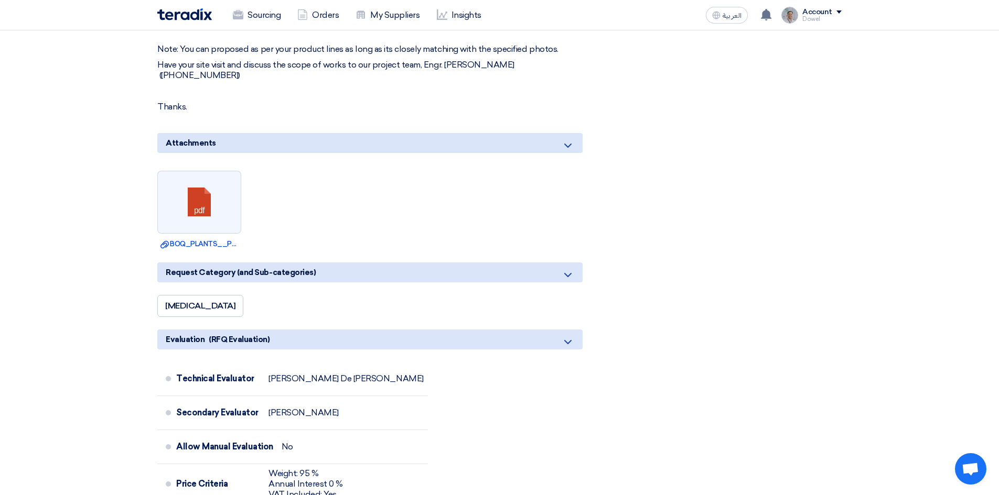
scroll to position [734, 0]
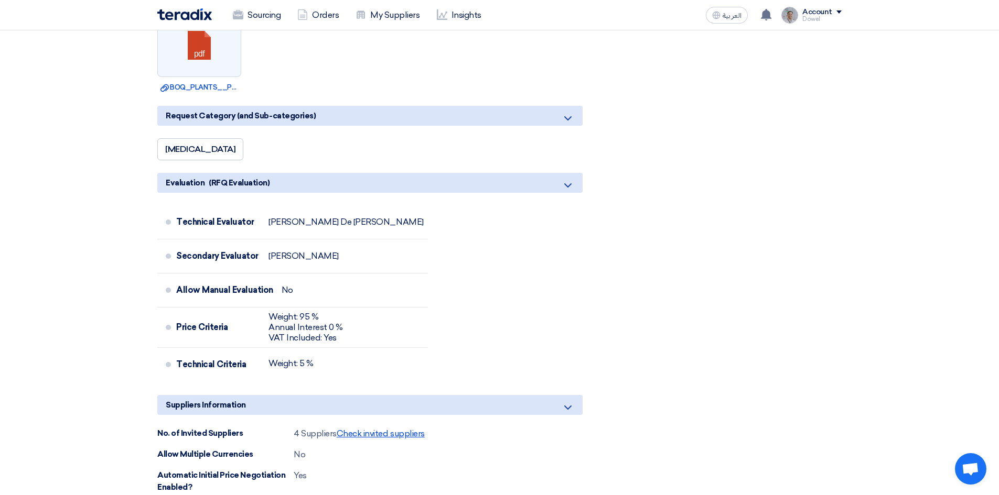
click at [386, 429] on span "Check invited suppliers" at bounding box center [381, 434] width 88 height 10
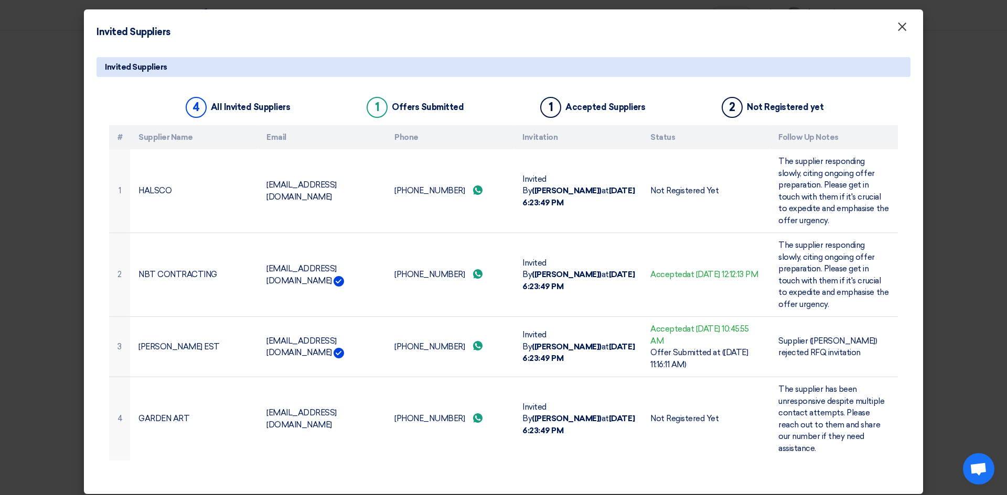
click at [902, 33] on span "×" at bounding box center [901, 29] width 10 height 21
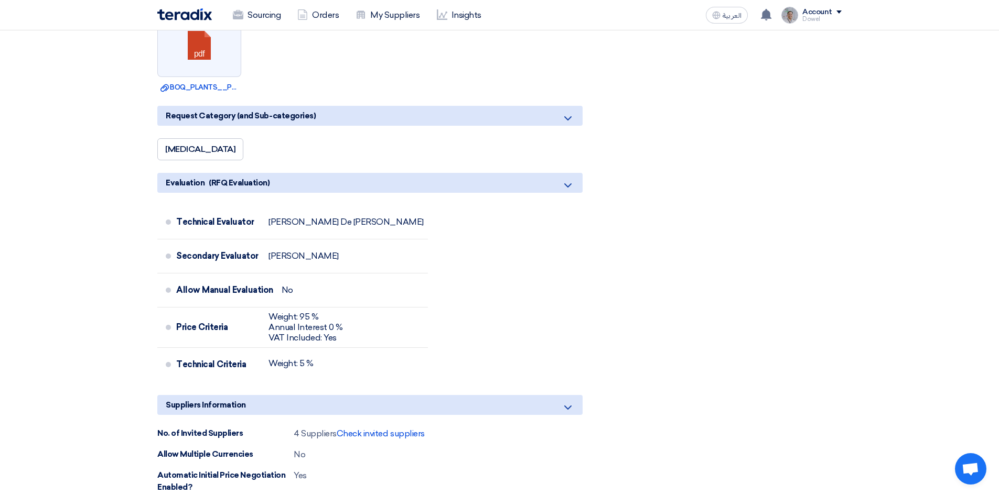
click at [680, 250] on div "Share with your team RFx Timeline RFx Deadline Passed at [DATE] 2:00 AM Supplie…" at bounding box center [732, 109] width 233 height 1376
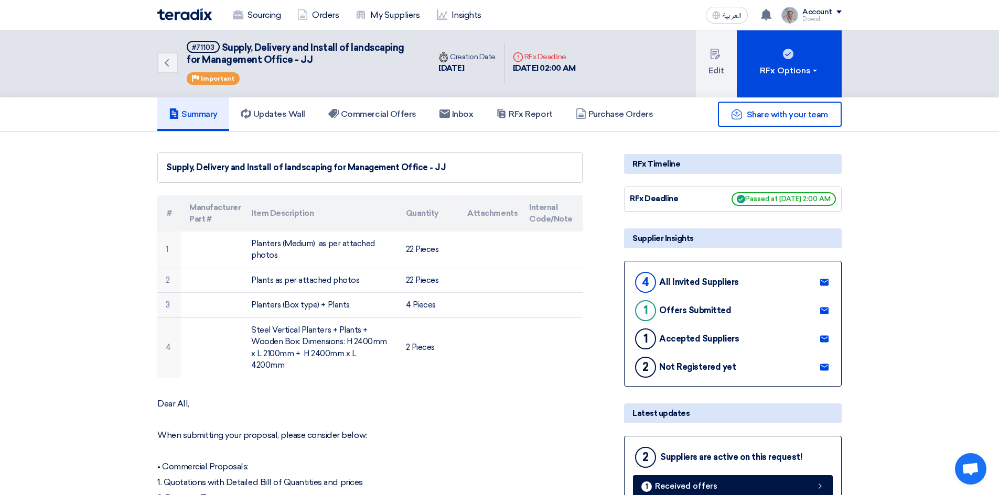
scroll to position [0, 0]
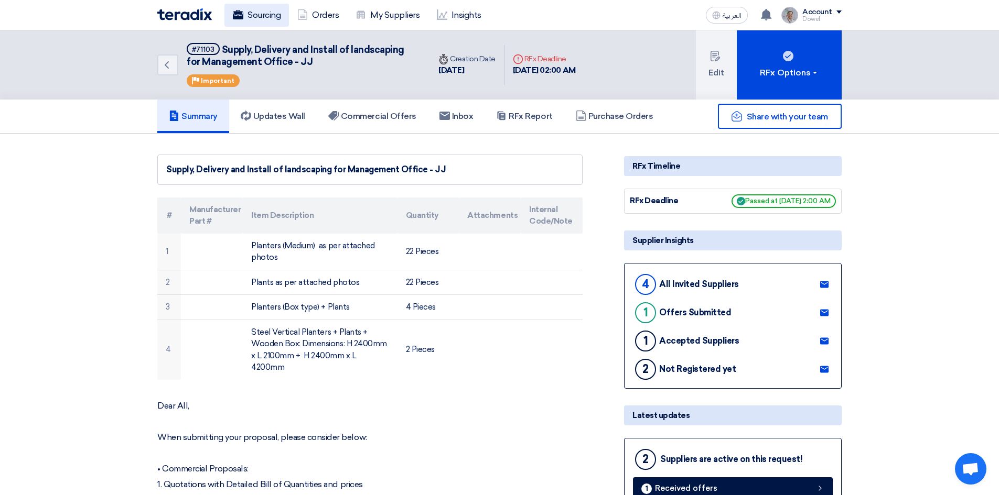
click at [269, 12] on link "Sourcing" at bounding box center [256, 15] width 64 height 23
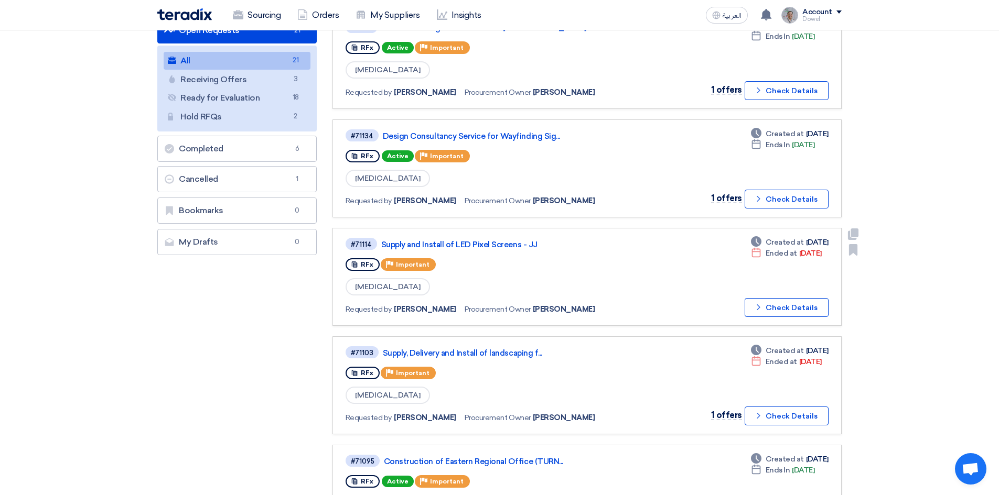
scroll to position [315, 0]
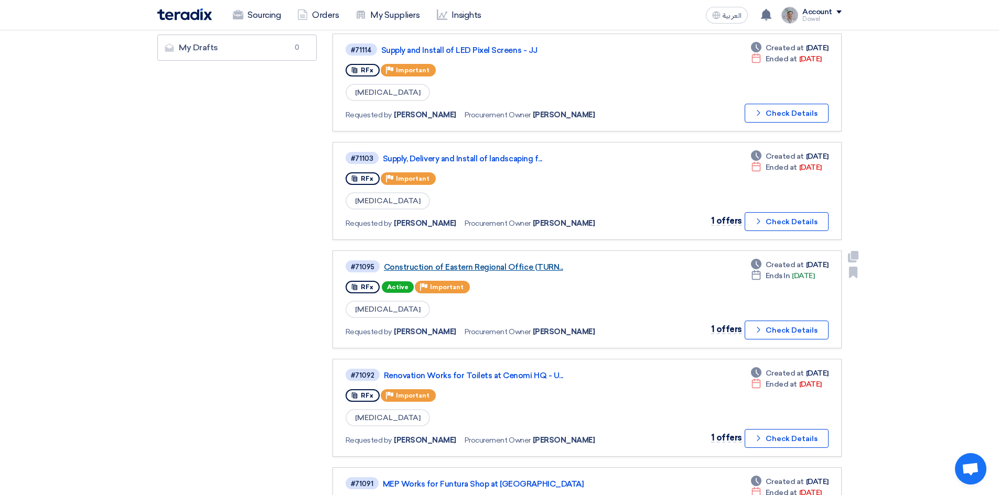
click at [497, 268] on link "Construction of Eastern Regional Office (TURN..." at bounding box center [515, 267] width 262 height 9
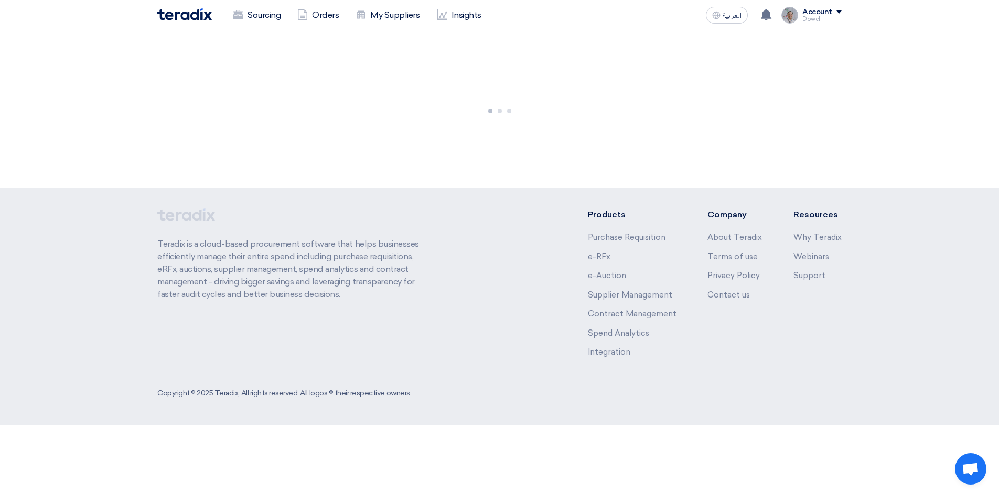
scroll to position [0, 0]
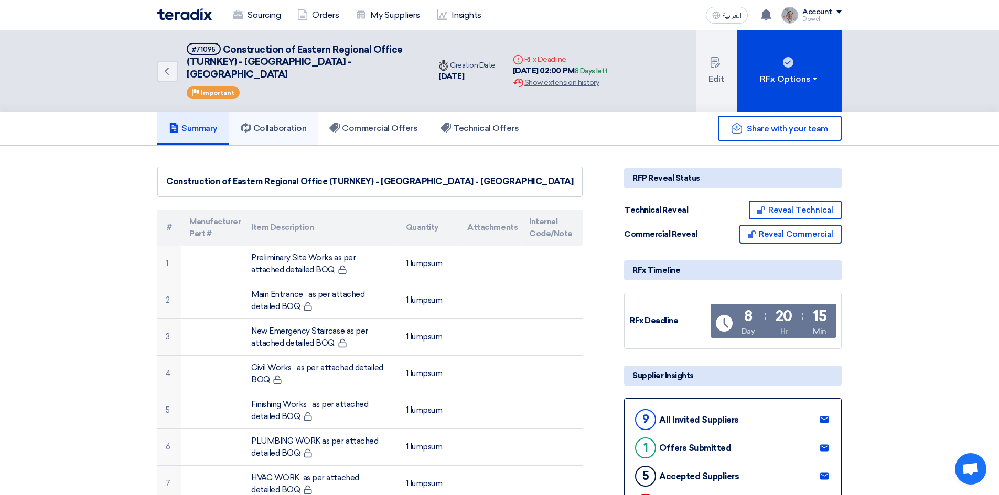
click at [277, 123] on h5 "Collaboration" at bounding box center [274, 128] width 66 height 10
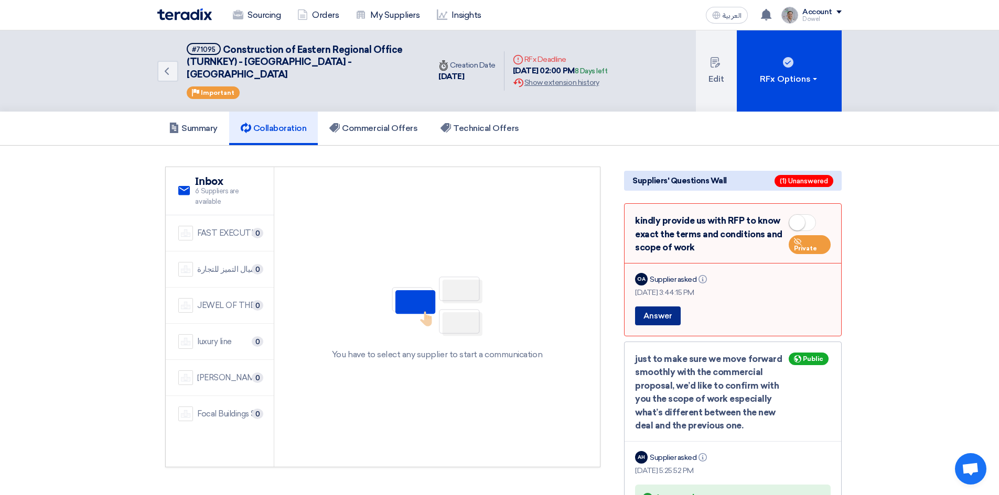
click at [663, 307] on button "Answer" at bounding box center [658, 316] width 46 height 19
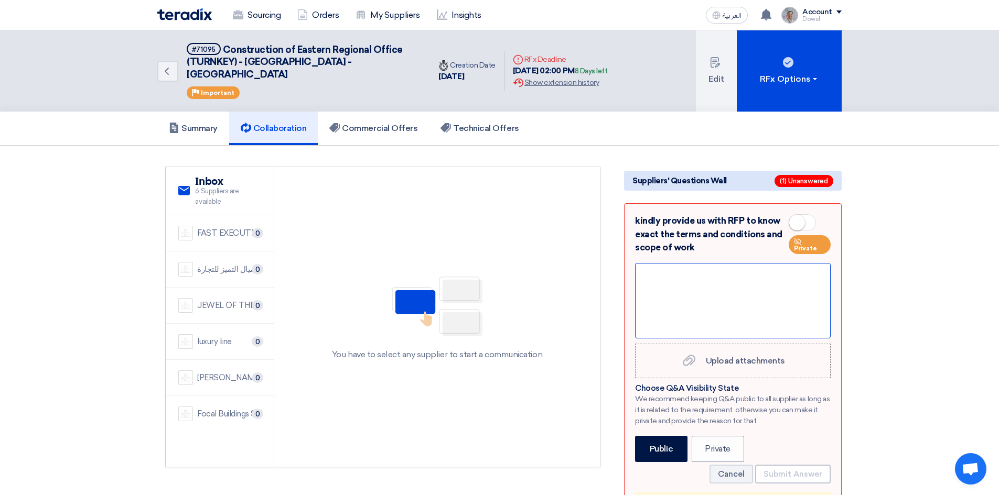
click at [661, 277] on div at bounding box center [733, 300] width 196 height 75
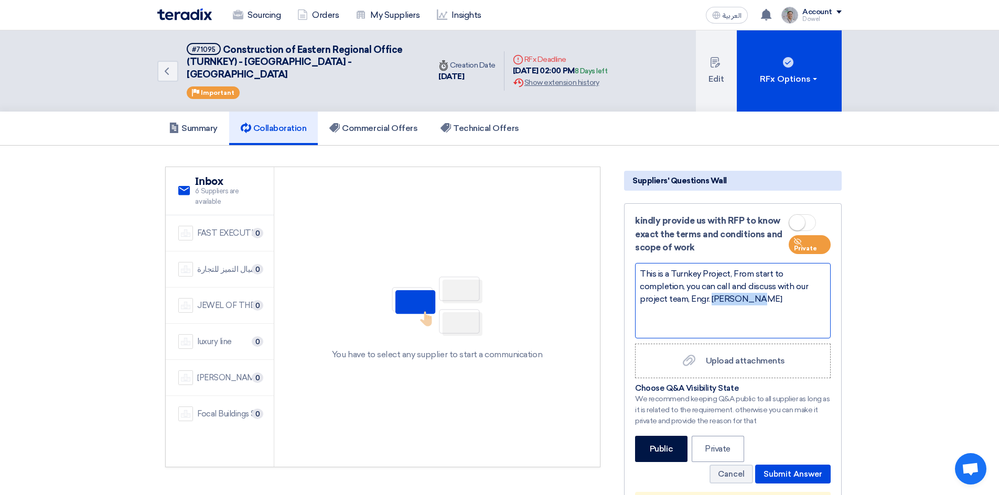
drag, startPoint x: 712, startPoint y: 286, endPoint x: 751, endPoint y: 285, distance: 39.3
click at [751, 285] on div "This is a Turnkey Project, From start to completion, you can call and discuss w…" at bounding box center [733, 300] width 196 height 75
click at [679, 302] on div "This is a Turnkey Project, From start to completion, you can call and discuss w…" at bounding box center [733, 300] width 196 height 75
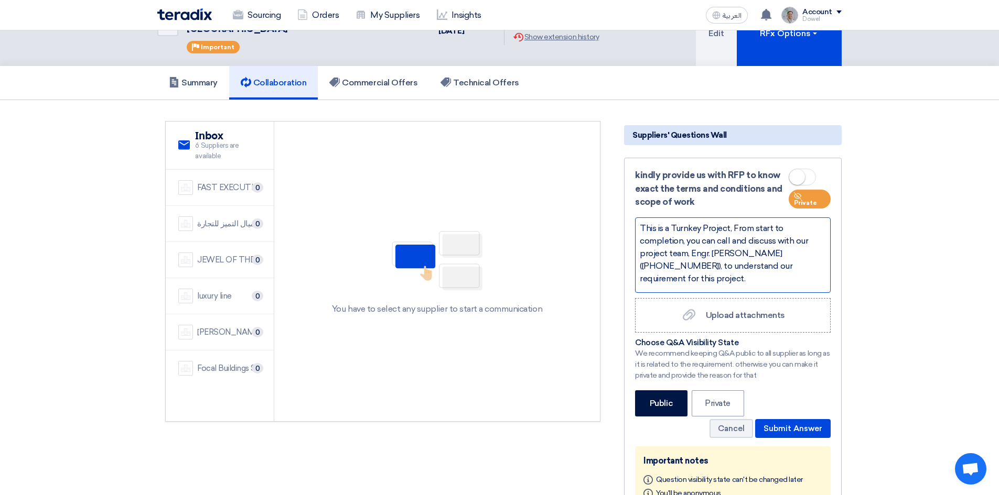
scroll to position [157, 0]
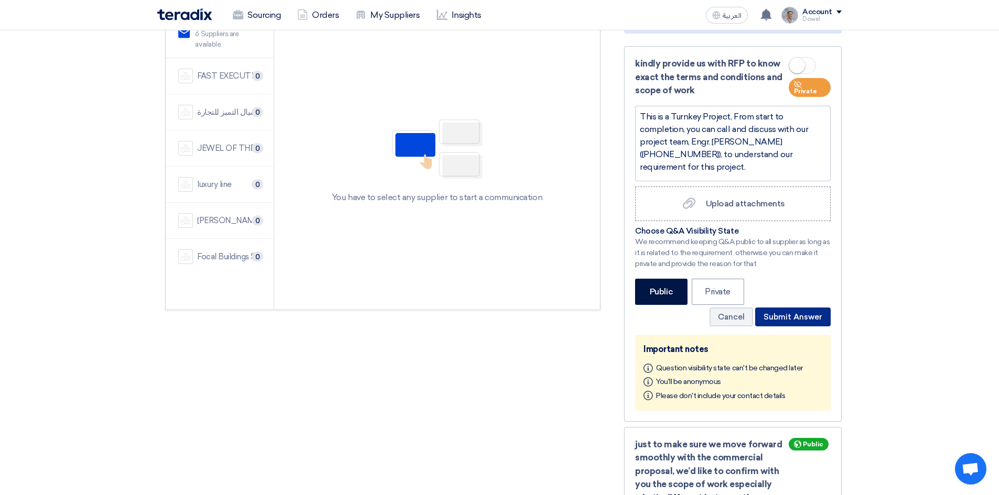
click at [797, 308] on button "Submit Answer" at bounding box center [792, 317] width 75 height 19
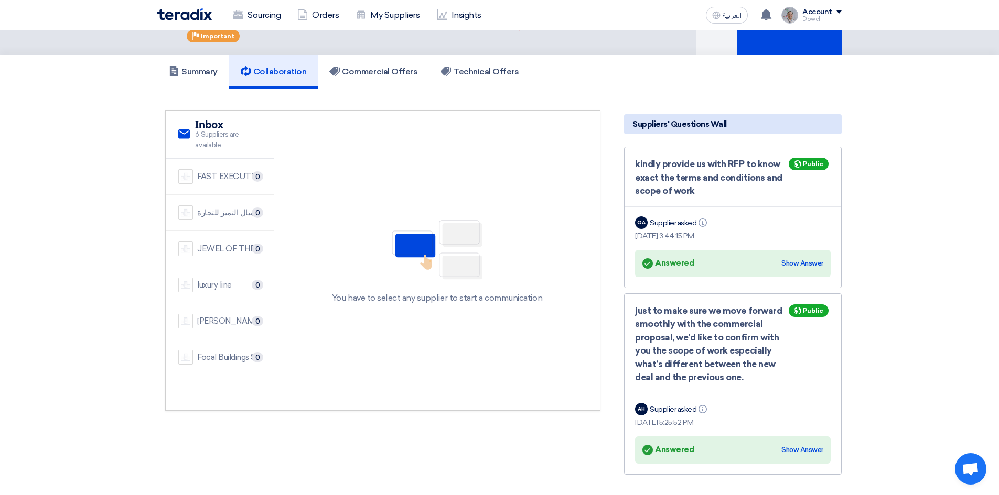
scroll to position [0, 0]
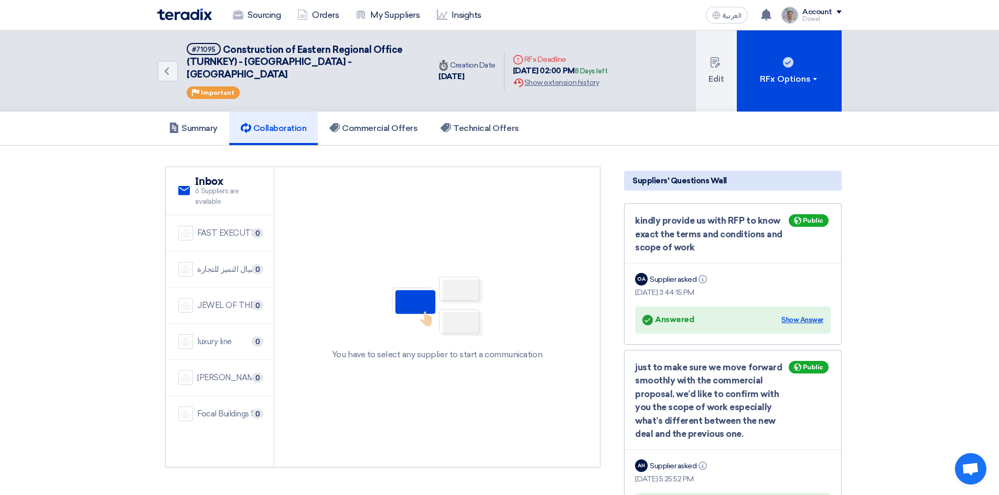
click at [805, 315] on div "Show Answer" at bounding box center [802, 320] width 42 height 10
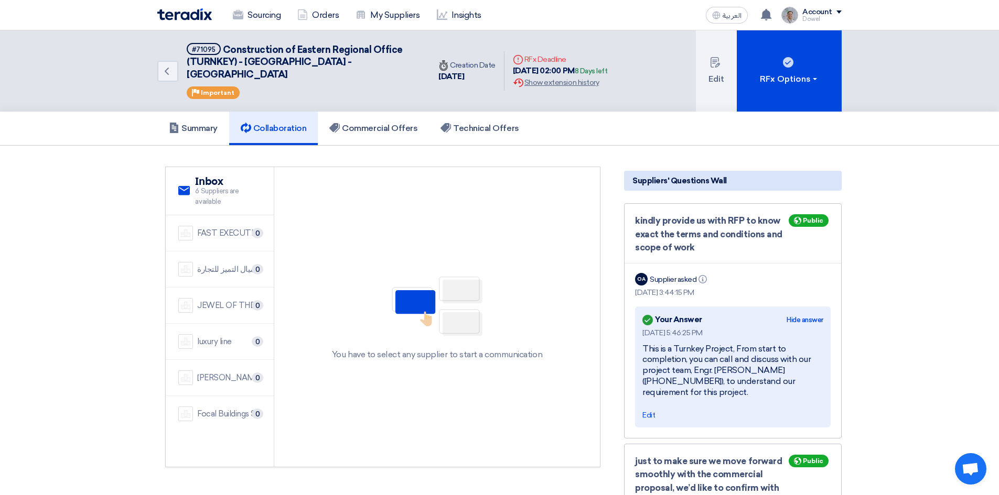
drag, startPoint x: 644, startPoint y: 336, endPoint x: 687, endPoint y: 385, distance: 65.0
click at [687, 385] on div "This is a Turnkey Project, From start to completion, you can call and discuss w…" at bounding box center [732, 371] width 181 height 55
copy div "This is a Turnkey Project, From start to completion, you can call and discuss w…"
click at [226, 264] on div "شركة اميال التميز للتجارة" at bounding box center [229, 270] width 64 height 12
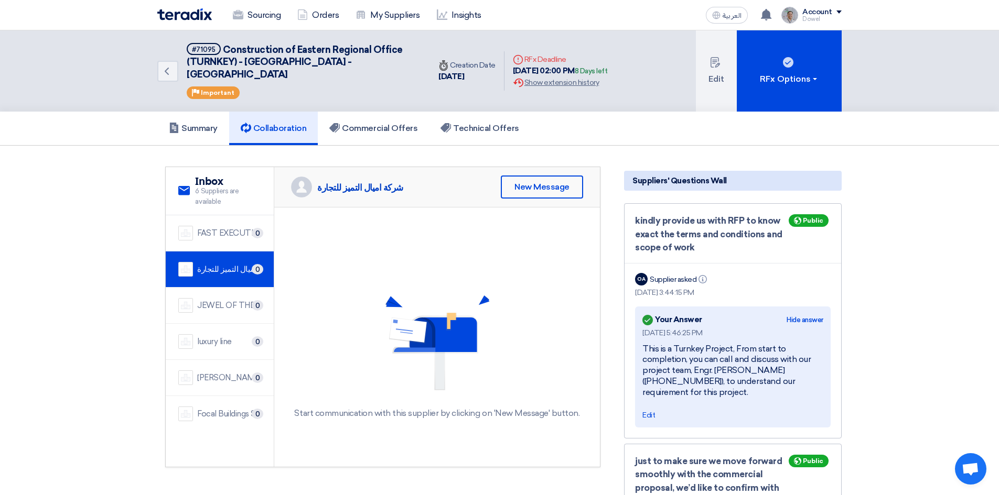
drag, startPoint x: 396, startPoint y: 178, endPoint x: 310, endPoint y: 173, distance: 85.6
click at [310, 173] on div "شركة اميال التميز للتجارة New Message" at bounding box center [437, 187] width 326 height 40
copy div "شركة اميال التميز للتجارة"
click at [218, 408] on div "Focal Buildings Solutions (FBS)" at bounding box center [229, 414] width 64 height 12
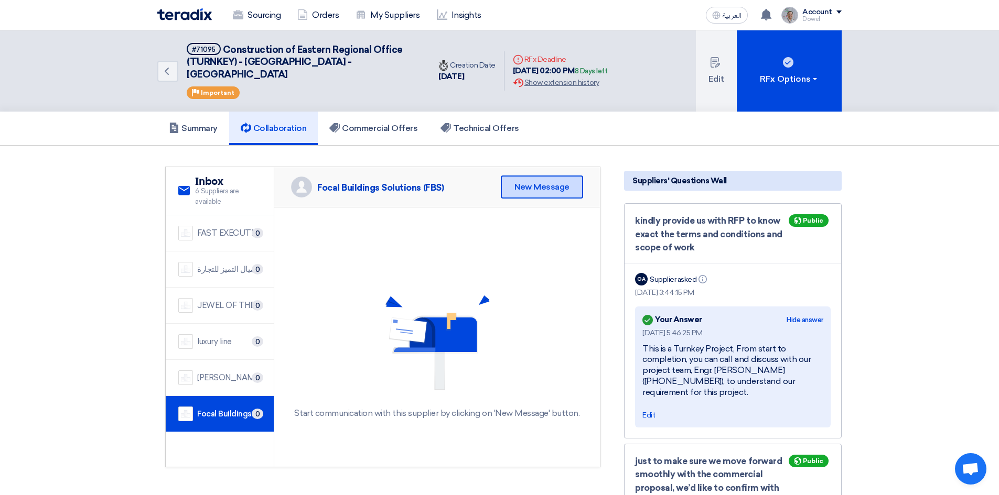
click at [542, 176] on div "New Message" at bounding box center [542, 187] width 82 height 23
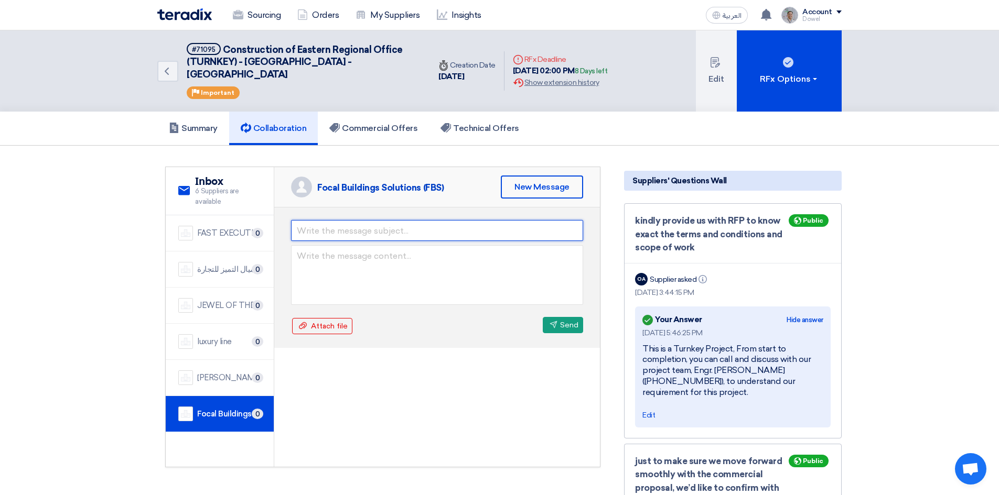
click at [322, 224] on input "text" at bounding box center [437, 230] width 292 height 21
type input "Reminders"
drag, startPoint x: 348, startPoint y: 220, endPoint x: 282, endPoint y: 215, distance: 65.7
click at [282, 215] on div "Reminders Attach file Attach file Send Send" at bounding box center [437, 278] width 326 height 140
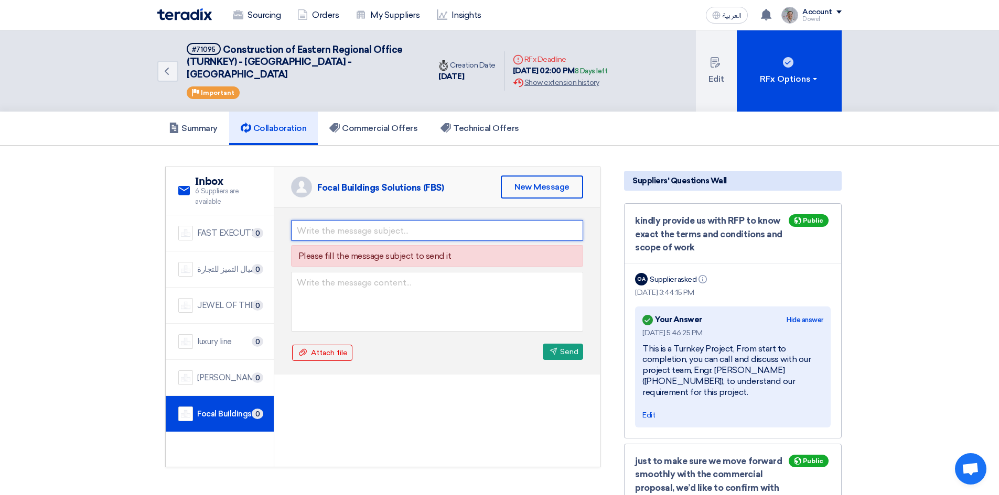
click at [325, 221] on input "text" at bounding box center [437, 230] width 292 height 21
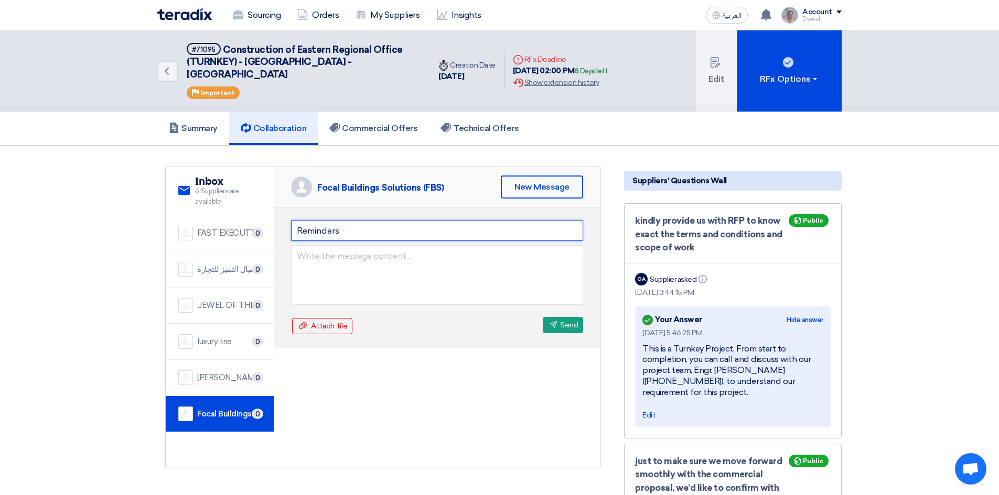
drag, startPoint x: 350, startPoint y: 216, endPoint x: 290, endPoint y: 214, distance: 60.3
click at [290, 214] on div "Reminders Attach file Attach file Send Send" at bounding box center [437, 278] width 326 height 140
type input "RFIs for the RFP"
click at [325, 245] on textarea at bounding box center [437, 275] width 292 height 60
paste textarea "شركة اميال التميز للتجارة"
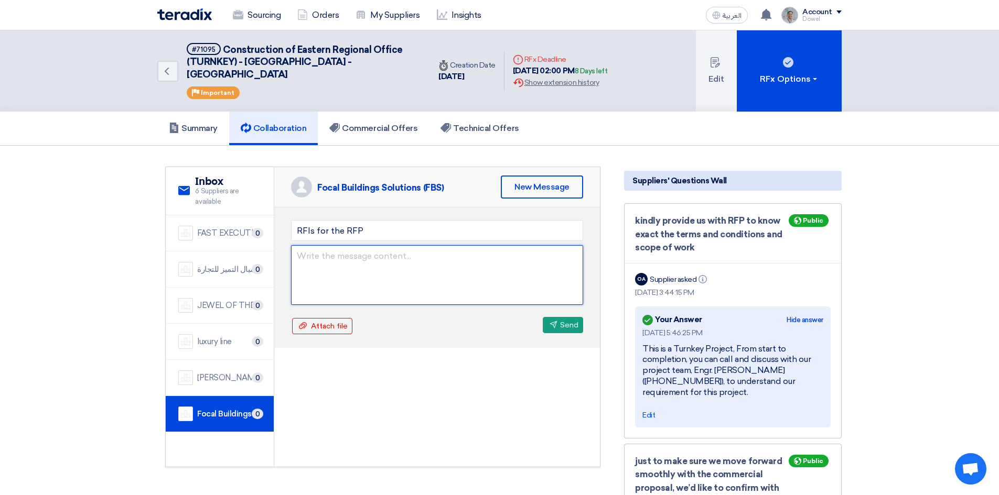
type textarea "شركة اميال التميز للتجارة"
drag, startPoint x: 381, startPoint y: 252, endPoint x: 266, endPoint y: 248, distance: 114.9
click at [261, 249] on div "service Inbox 6 Suppliers are available FAST EXECUTION 0 شركة اميال التميز للتج…" at bounding box center [383, 317] width 434 height 300
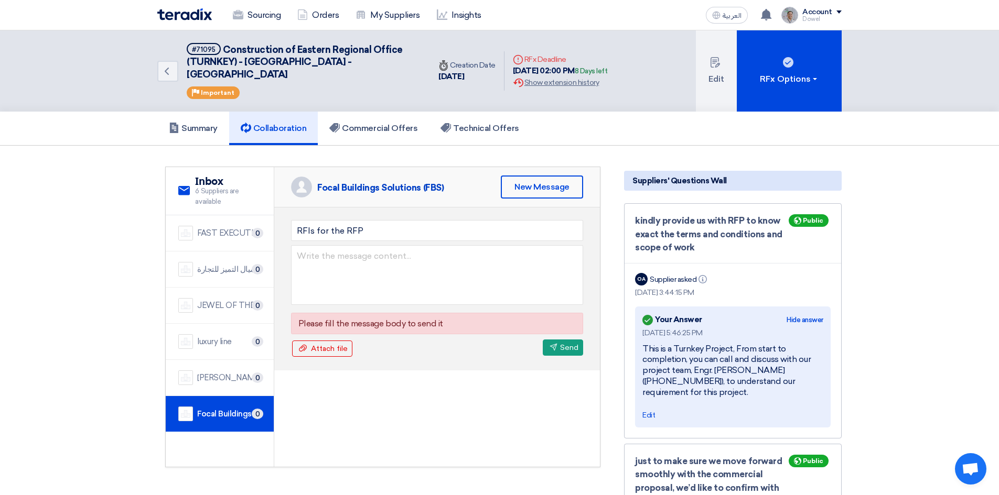
drag, startPoint x: 642, startPoint y: 337, endPoint x: 683, endPoint y: 385, distance: 63.6
click at [683, 385] on div "This is a Turnkey Project, From start to completion, you can call and discuss w…" at bounding box center [732, 371] width 181 height 55
copy div "This is a Turnkey Project, From start to completion, you can call and discuss w…"
click at [321, 248] on textarea at bounding box center [437, 275] width 292 height 60
paste textarea "This is a Turnkey Project, From start to completion, you can call and discuss w…"
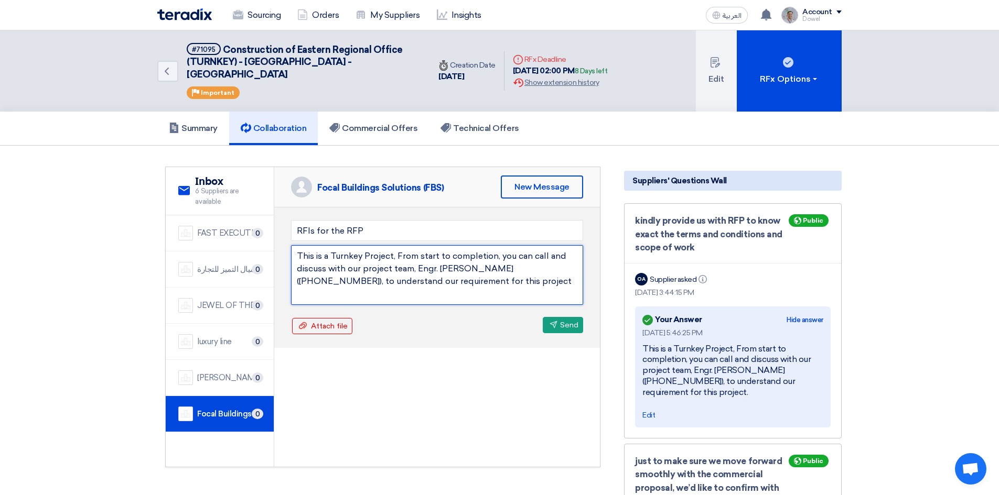
click at [296, 245] on textarea "This is a Turnkey Project, From start to completion, you can call and discuss w…" at bounding box center [437, 275] width 292 height 60
drag, startPoint x: 333, startPoint y: 240, endPoint x: 336, endPoint y: 245, distance: 5.4
click at [333, 245] on textarea "Be it knonw that this is a Turnkey Project, From start to completion, you can c…" at bounding box center [437, 275] width 292 height 60
drag, startPoint x: 566, startPoint y: 269, endPoint x: 285, endPoint y: 250, distance: 281.6
click at [285, 250] on div "RFIs for the RFP Be it known that this is a Turnkey Project, From start to comp…" at bounding box center [437, 278] width 326 height 140
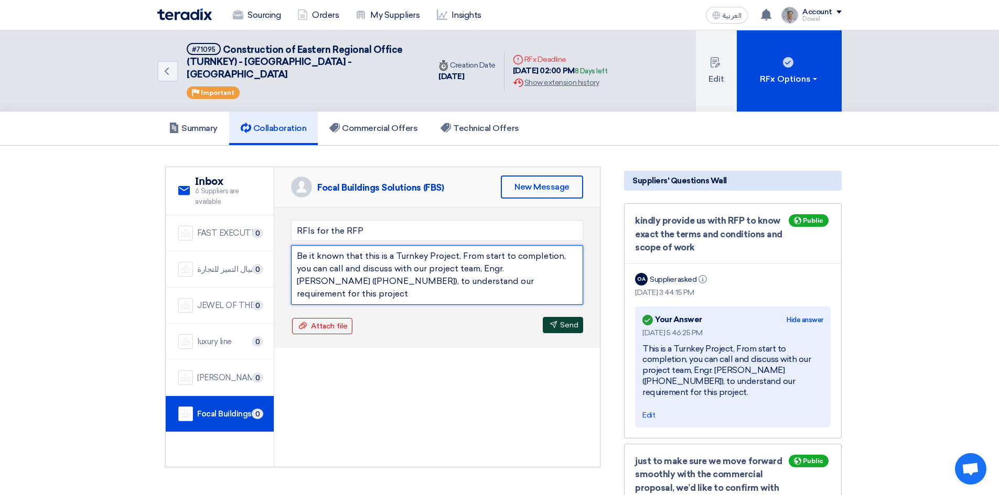
type textarea "Be it known that this is a Turnkey Project, From start to completion, you can c…"
click at [563, 317] on button "Send Send" at bounding box center [563, 325] width 40 height 16
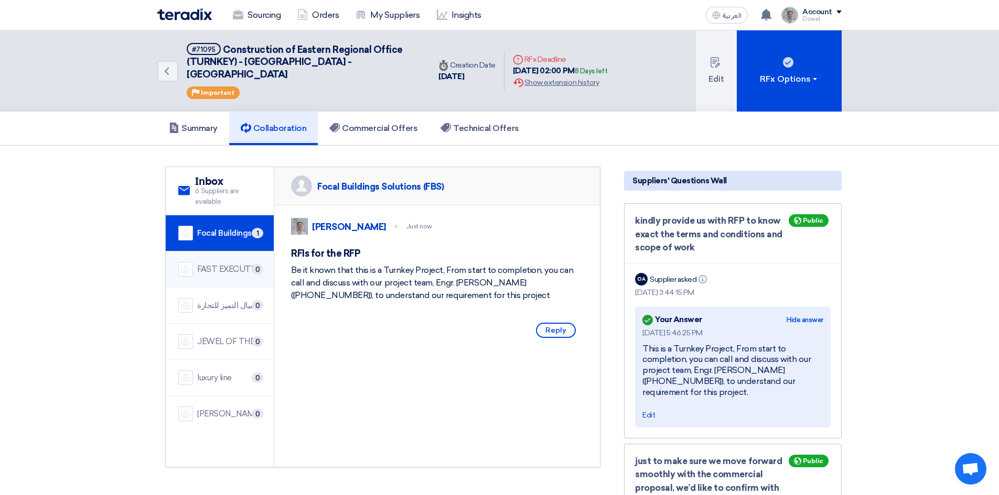
click at [213, 264] on div "FAST EXECUTION" at bounding box center [229, 270] width 64 height 12
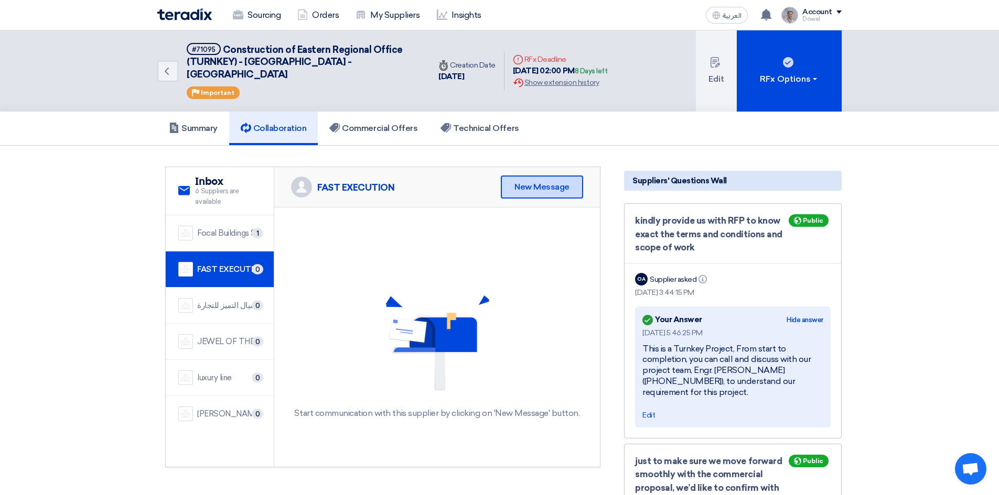
click at [521, 176] on div "New Message" at bounding box center [542, 187] width 82 height 23
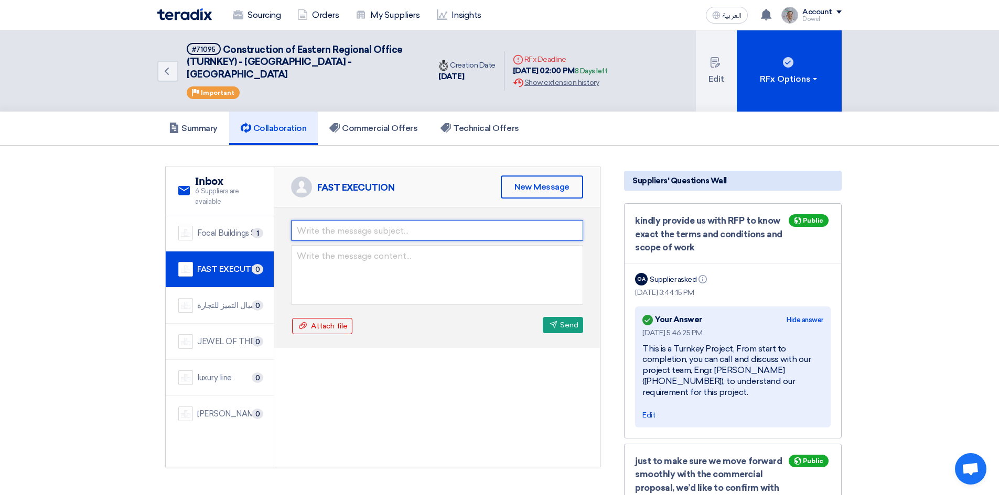
click at [352, 225] on input "text" at bounding box center [437, 230] width 292 height 21
type input "RFIs for the RFP"
click at [323, 246] on textarea at bounding box center [437, 275] width 292 height 60
paste textarea "Be it known that this is a Turnkey Project, From start to completion, you can c…"
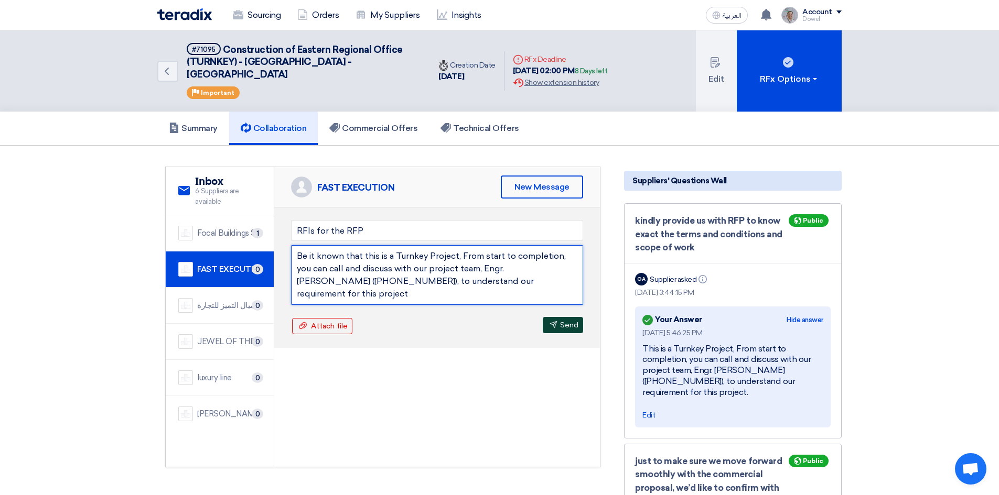
type textarea "Be it known that this is a Turnkey Project, From start to completion, you can c…"
click at [553, 321] on icon "Send" at bounding box center [553, 325] width 8 height 8
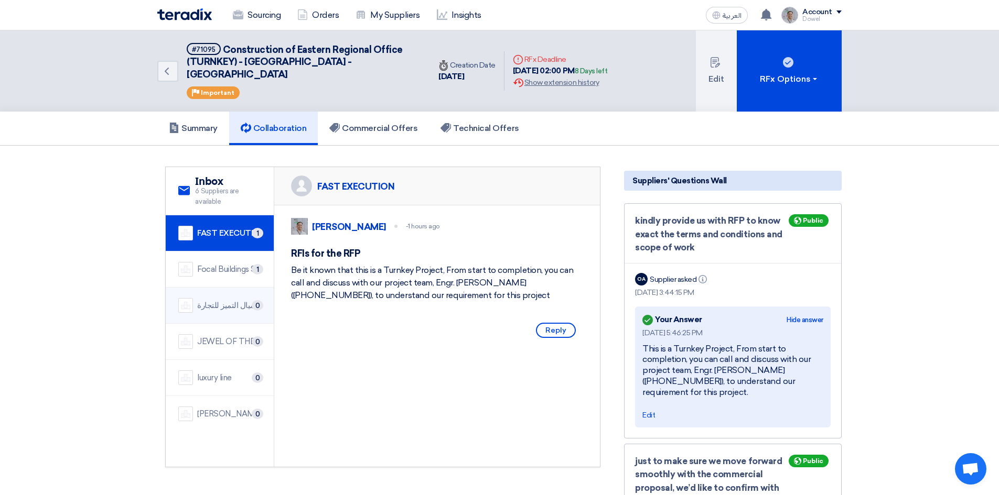
click at [225, 300] on div "شركة اميال التميز للتجارة" at bounding box center [229, 306] width 64 height 12
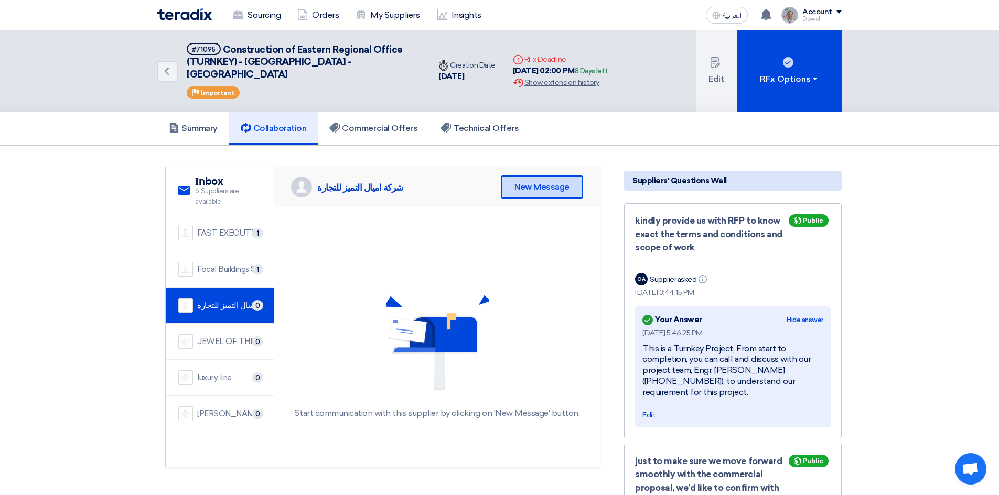
click at [528, 176] on div "New Message" at bounding box center [542, 187] width 82 height 23
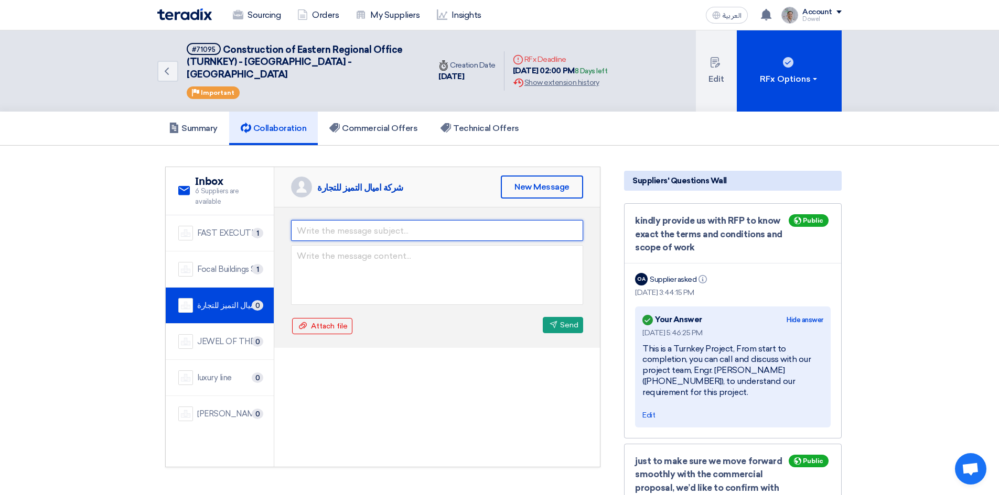
click at [342, 220] on input "text" at bounding box center [437, 230] width 292 height 21
type input "RFIs for the RFP"
click at [335, 253] on textarea at bounding box center [437, 275] width 292 height 60
paste textarea "Be it known that this is a Turnkey Project, From start to completion, you can c…"
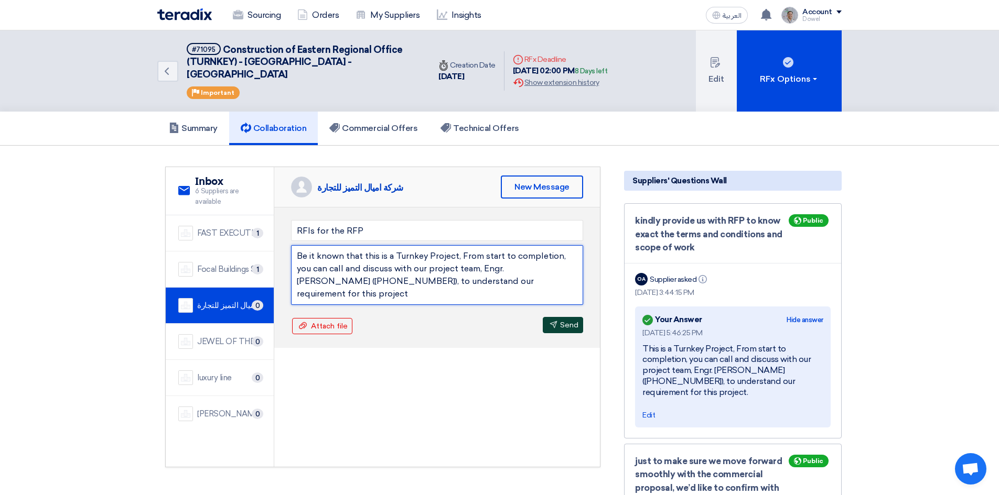
type textarea "Be it known that this is a Turnkey Project, From start to completion, you can c…"
click at [561, 317] on button "Send Send" at bounding box center [563, 325] width 40 height 16
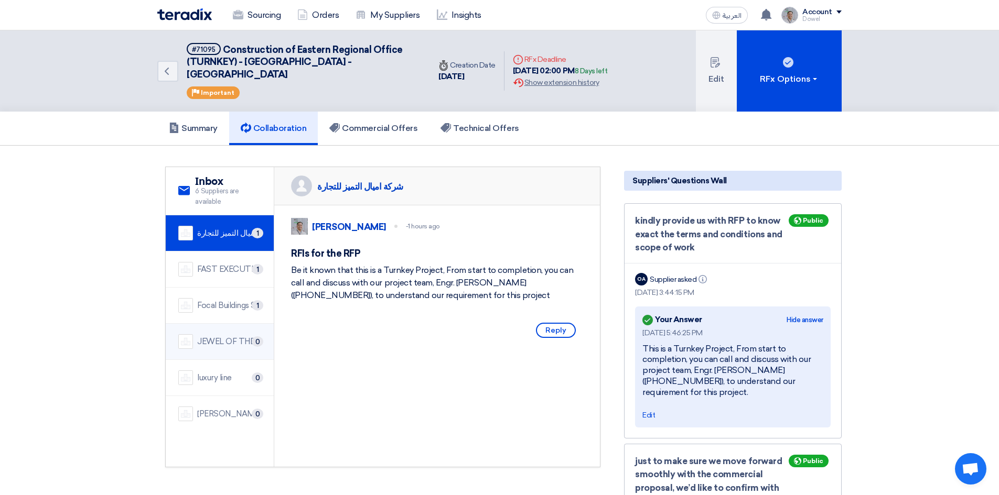
click at [219, 336] on div "JEWEL OF THE CRADLE" at bounding box center [229, 342] width 64 height 12
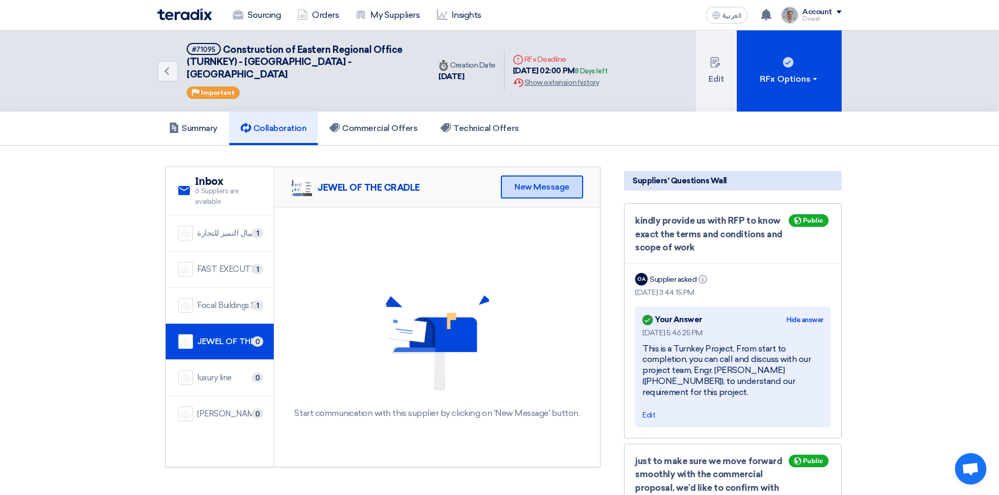
click at [538, 177] on div "New Message" at bounding box center [542, 187] width 82 height 23
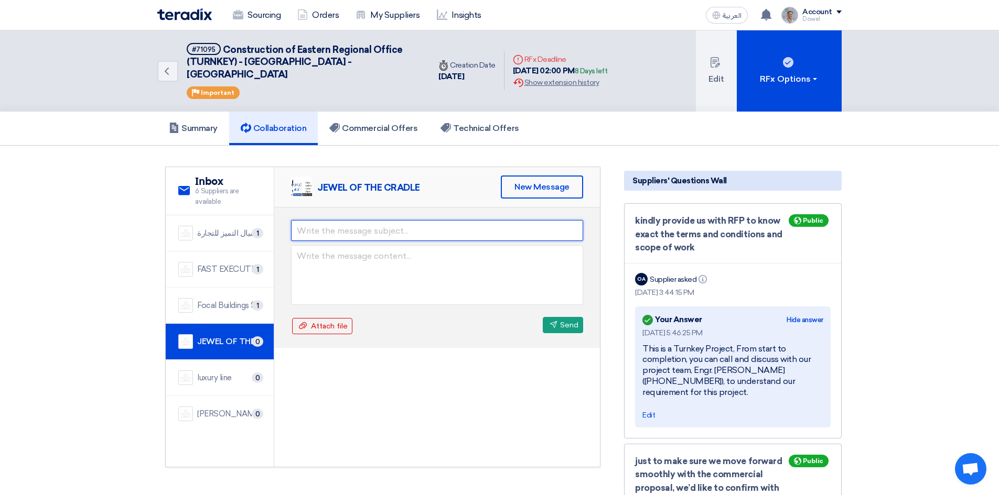
click at [326, 221] on input "text" at bounding box center [437, 230] width 292 height 21
type input "RFIs for the RFP"
click at [331, 245] on textarea at bounding box center [437, 275] width 292 height 60
paste textarea "Be it known that this is a Turnkey Project, From start to completion, you can c…"
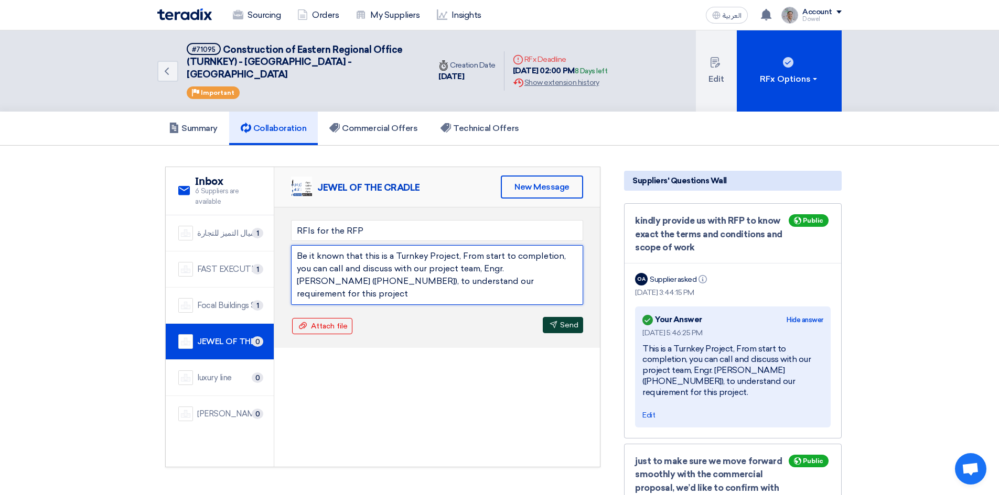
type textarea "Be it known that this is a Turnkey Project, From start to completion, you can c…"
click at [566, 317] on button "Send Send" at bounding box center [563, 325] width 40 height 16
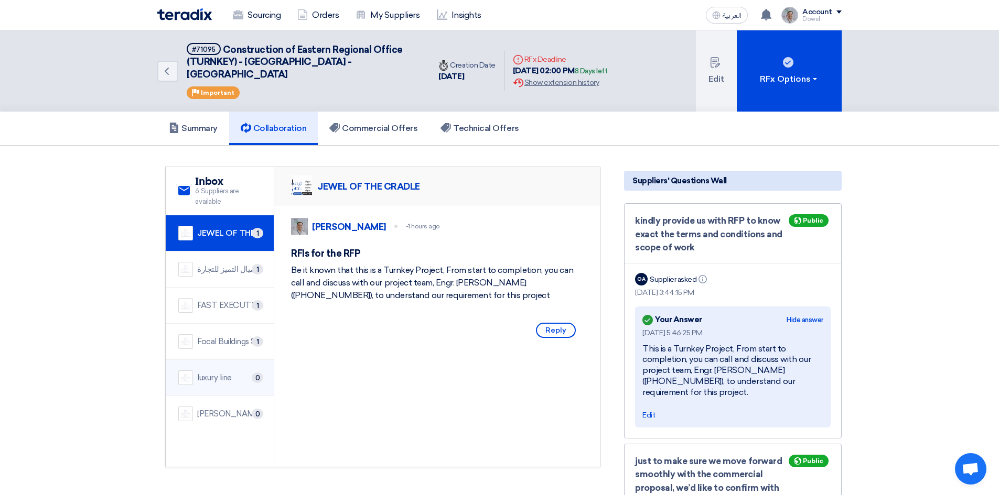
click at [209, 372] on div "luxury line" at bounding box center [214, 378] width 35 height 12
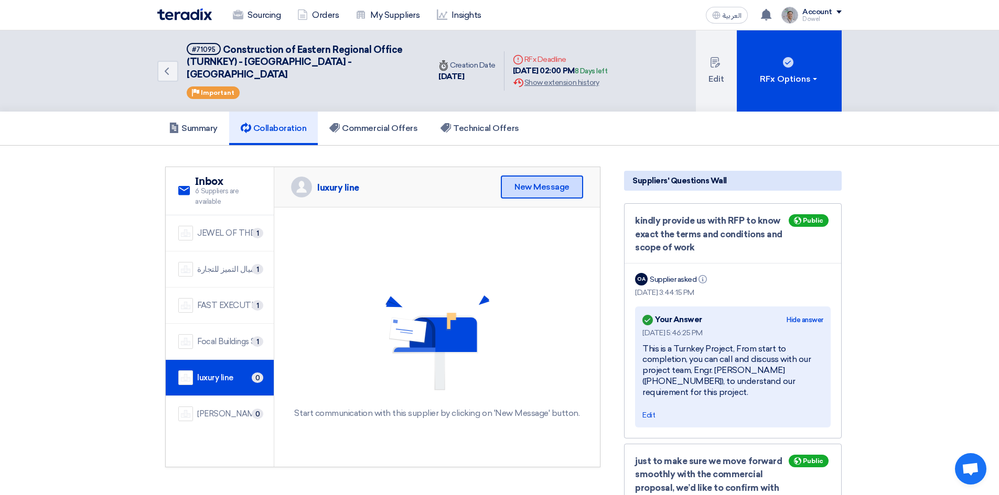
click at [518, 176] on div "New Message" at bounding box center [542, 187] width 82 height 23
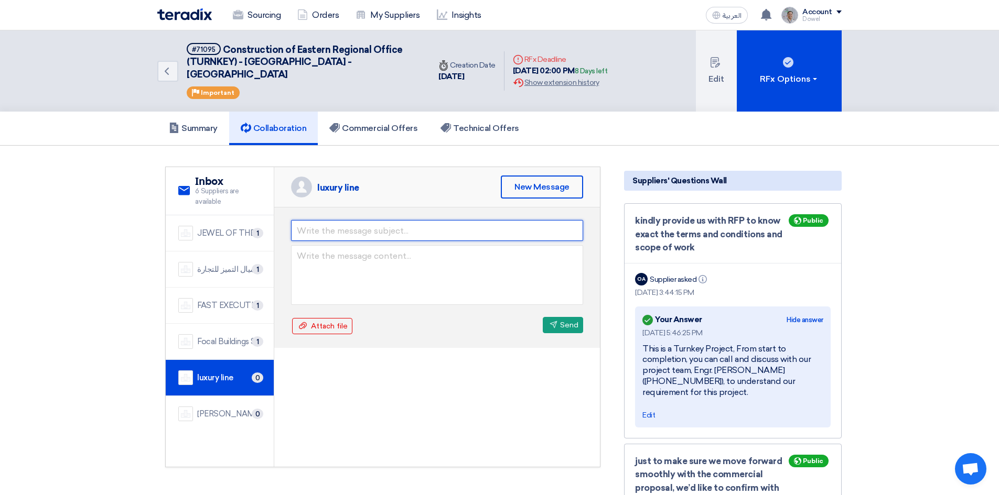
click at [336, 220] on input "text" at bounding box center [437, 230] width 292 height 21
type input "RFIs for the RFP"
click at [353, 246] on textarea at bounding box center [437, 275] width 292 height 60
paste textarea "Be it known that this is a Turnkey Project, From start to completion, you can c…"
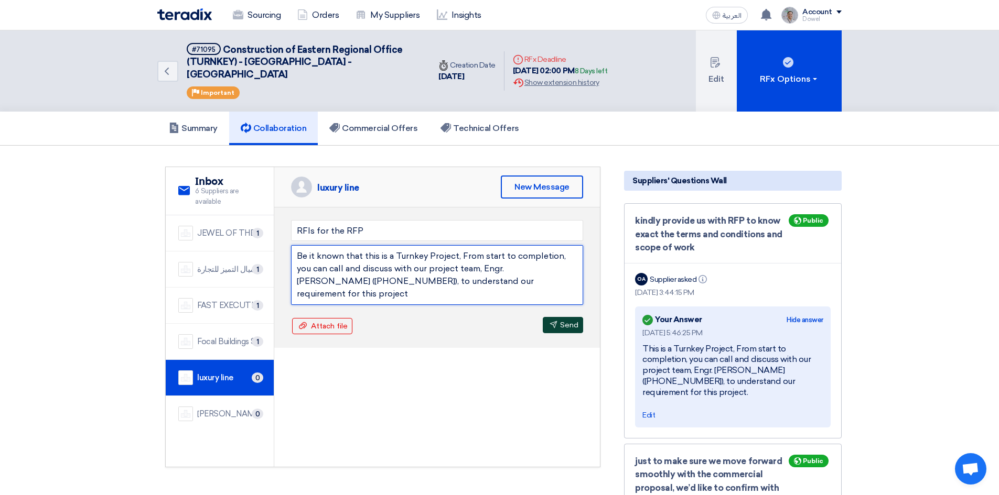
type textarea "Be it known that this is a Turnkey Project, From start to completion, you can c…"
click at [571, 317] on button "Send Send" at bounding box center [563, 325] width 40 height 16
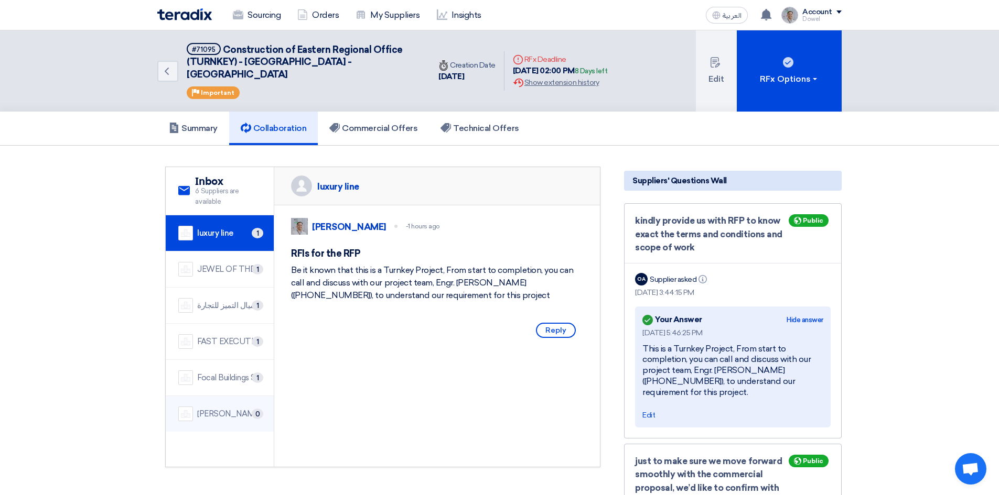
click at [223, 408] on div "[PERSON_NAME] Saudi Arabia Ltd." at bounding box center [229, 414] width 64 height 12
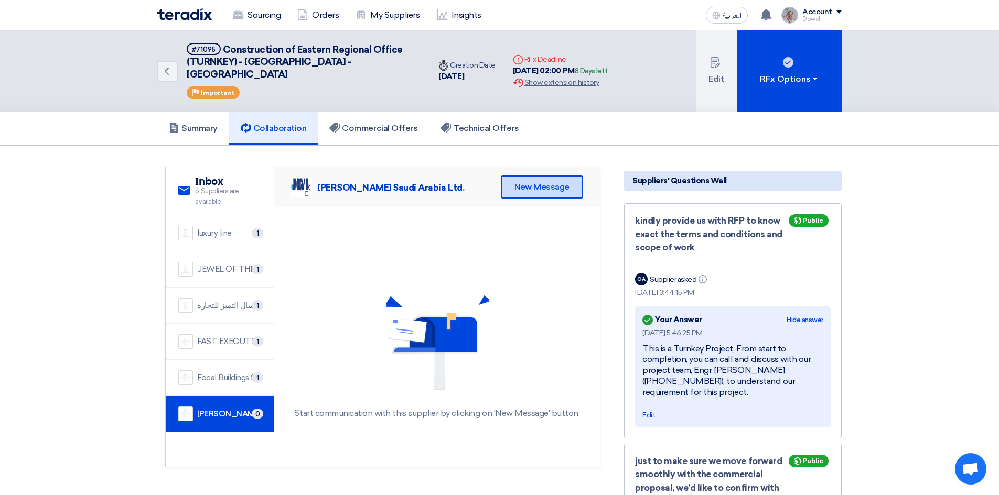
click at [546, 176] on div "New Message" at bounding box center [542, 187] width 82 height 23
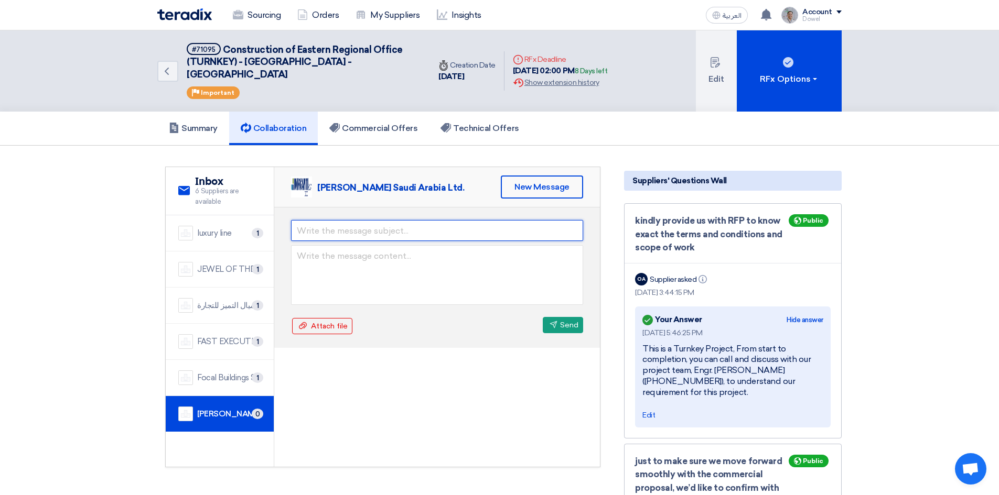
drag, startPoint x: 362, startPoint y: 218, endPoint x: 363, endPoint y: 223, distance: 5.3
click at [362, 220] on input "text" at bounding box center [437, 230] width 292 height 21
type input "RFIs for the RFP"
click at [326, 252] on textarea at bounding box center [437, 275] width 292 height 60
paste textarea "Be it known that this is a Turnkey Project, From start to completion, you can c…"
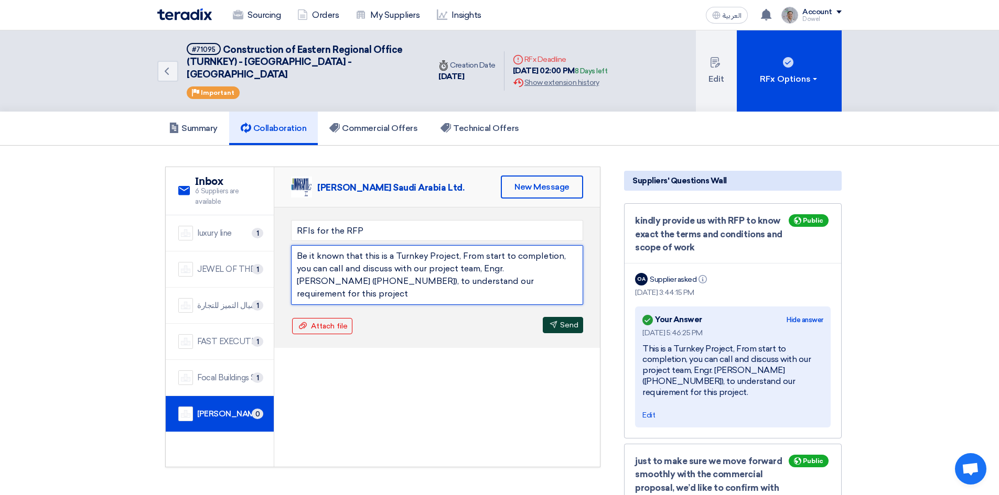
type textarea "Be it known that this is a Turnkey Project, From start to completion, you can c…"
click at [560, 317] on button "Send Send" at bounding box center [563, 325] width 40 height 16
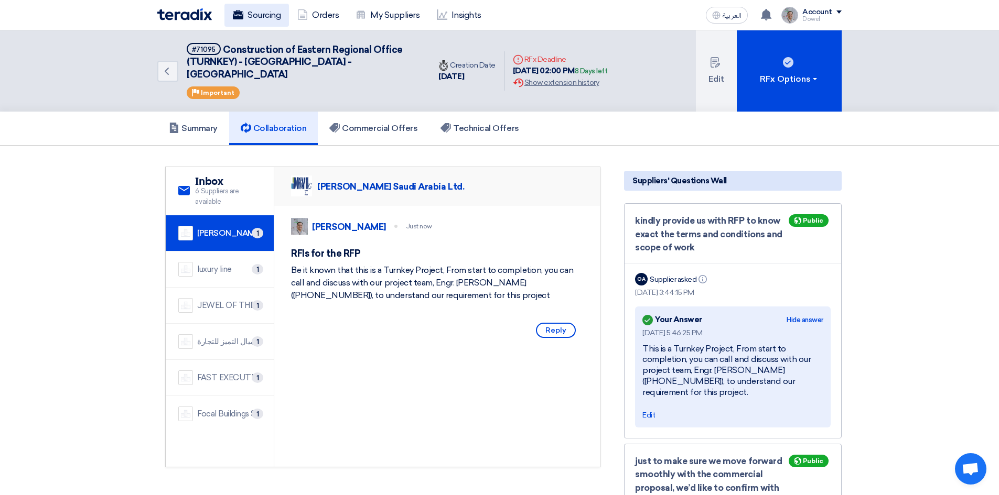
click at [272, 20] on link "Sourcing" at bounding box center [256, 15] width 64 height 23
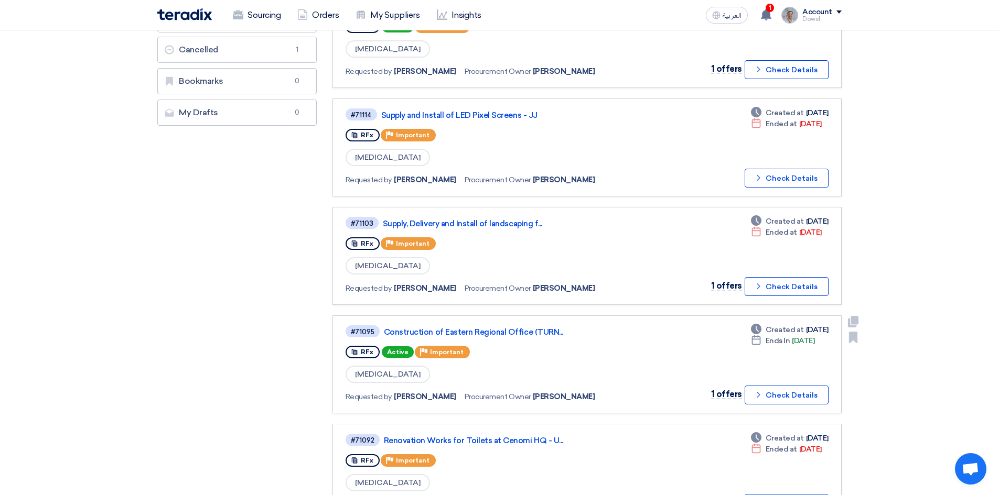
scroll to position [367, 0]
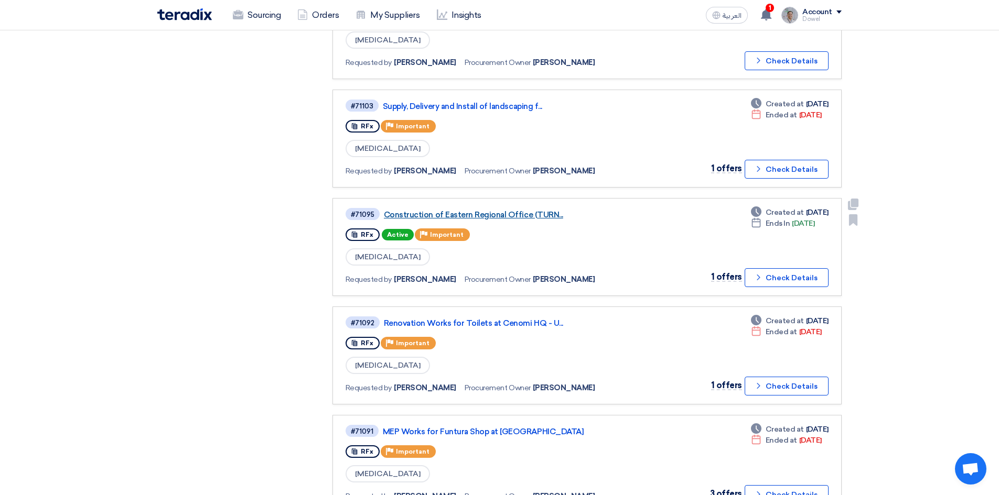
click at [487, 213] on link "Construction of Eastern Regional Office (TURN..." at bounding box center [515, 214] width 262 height 9
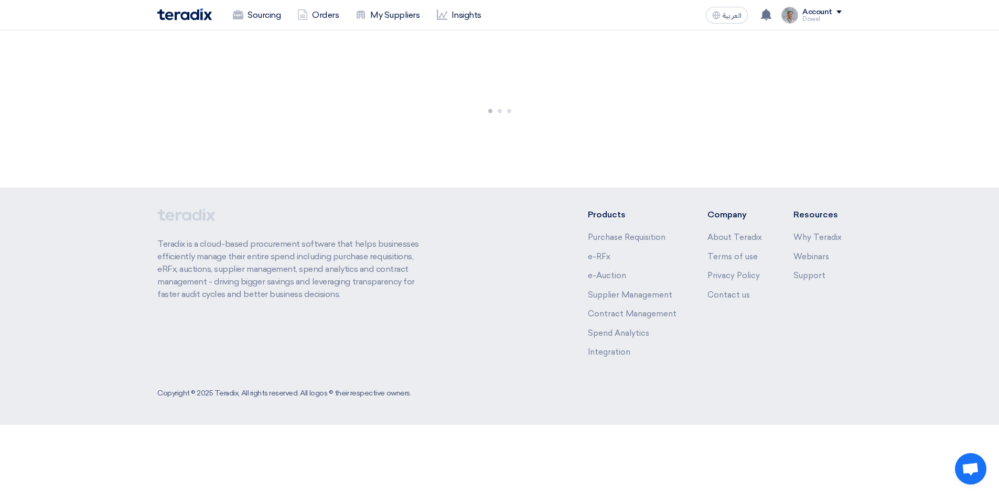
scroll to position [0, 0]
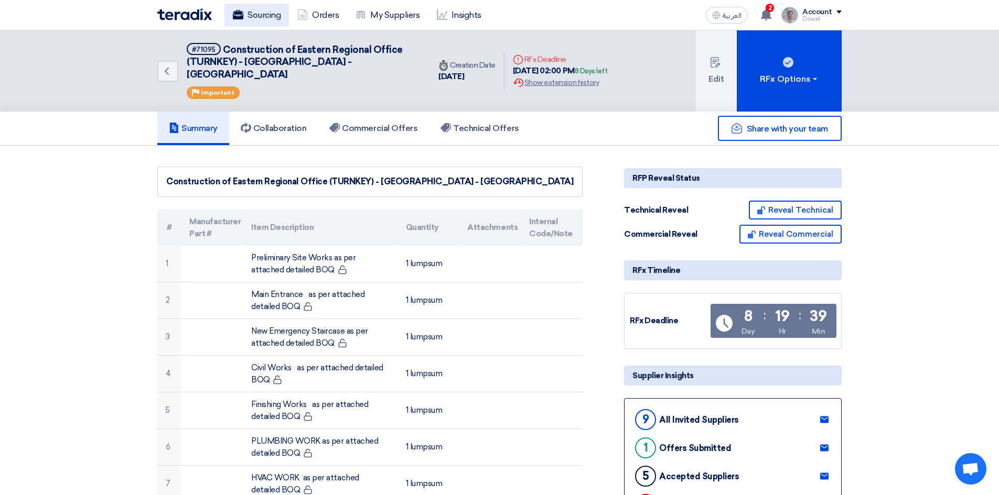
click at [255, 15] on link "Sourcing" at bounding box center [256, 15] width 64 height 23
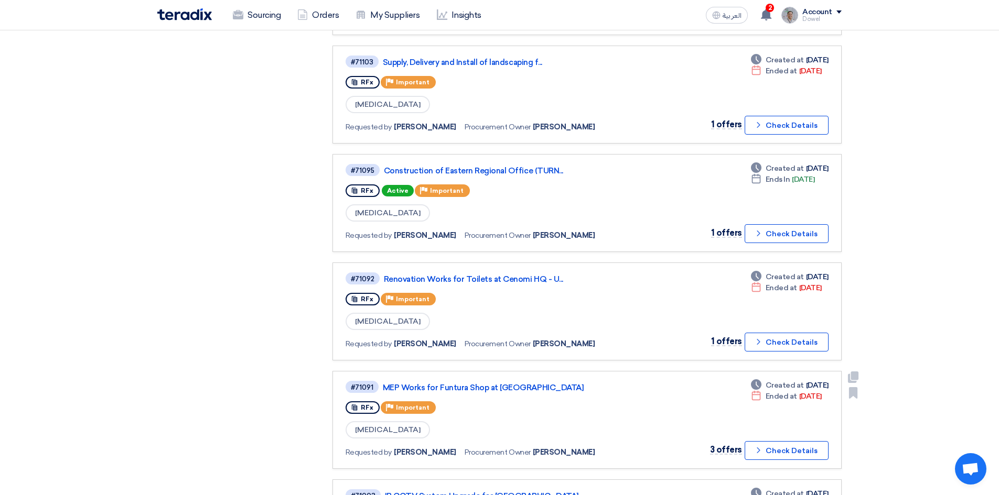
scroll to position [563, 0]
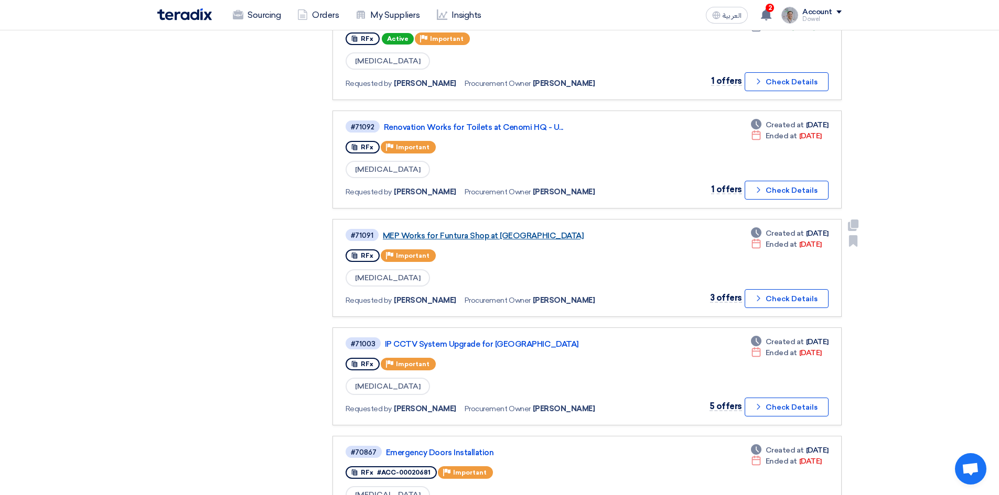
click at [457, 232] on link "MEP Works for Funtura Shop at [GEOGRAPHIC_DATA]" at bounding box center [514, 235] width 262 height 9
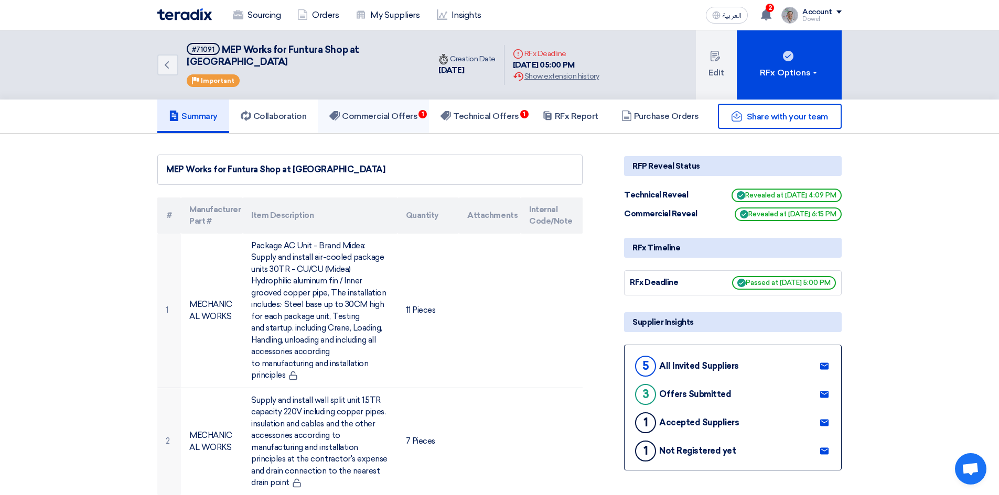
click at [387, 111] on h5 "Commercial Offers 1" at bounding box center [373, 116] width 88 height 10
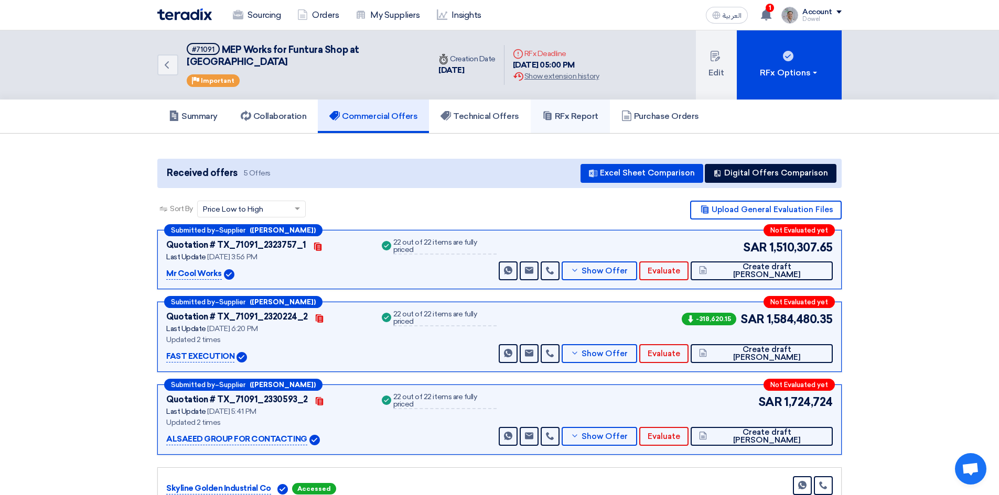
click at [572, 111] on h5 "RFx Report" at bounding box center [570, 116] width 56 height 10
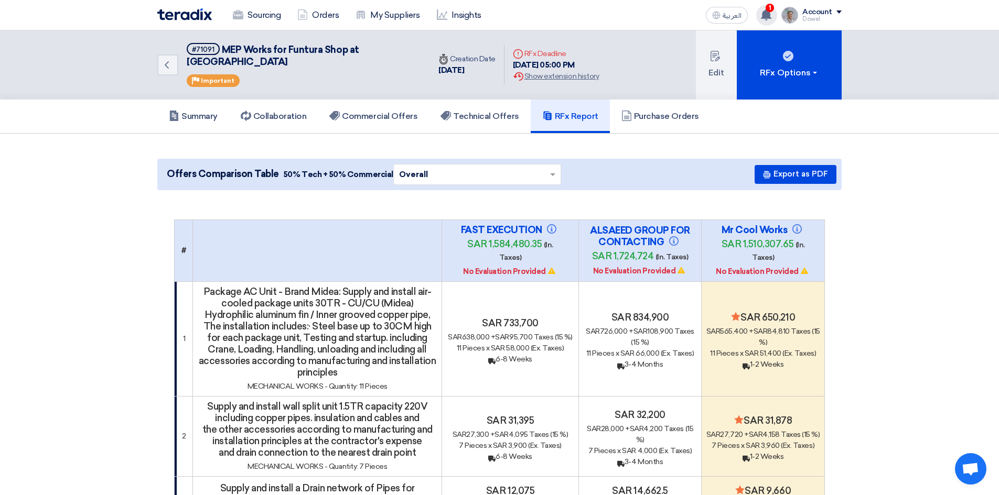
click at [764, 15] on use at bounding box center [766, 15] width 10 height 12
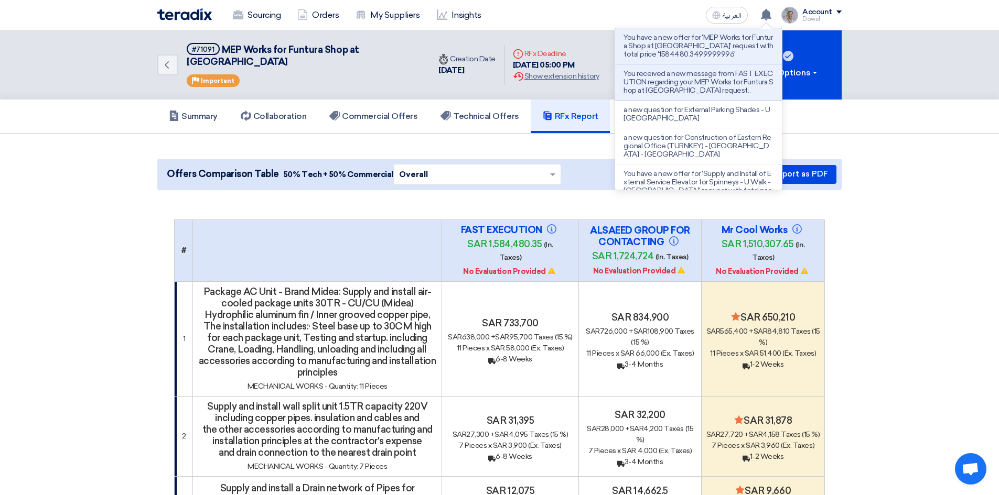
click at [607, 9] on div "Sourcing Orders My Suppliers Insights العربية ع You have a new offer for 'MEP W…" at bounding box center [499, 15] width 700 height 30
